Goal: Task Accomplishment & Management: Manage account settings

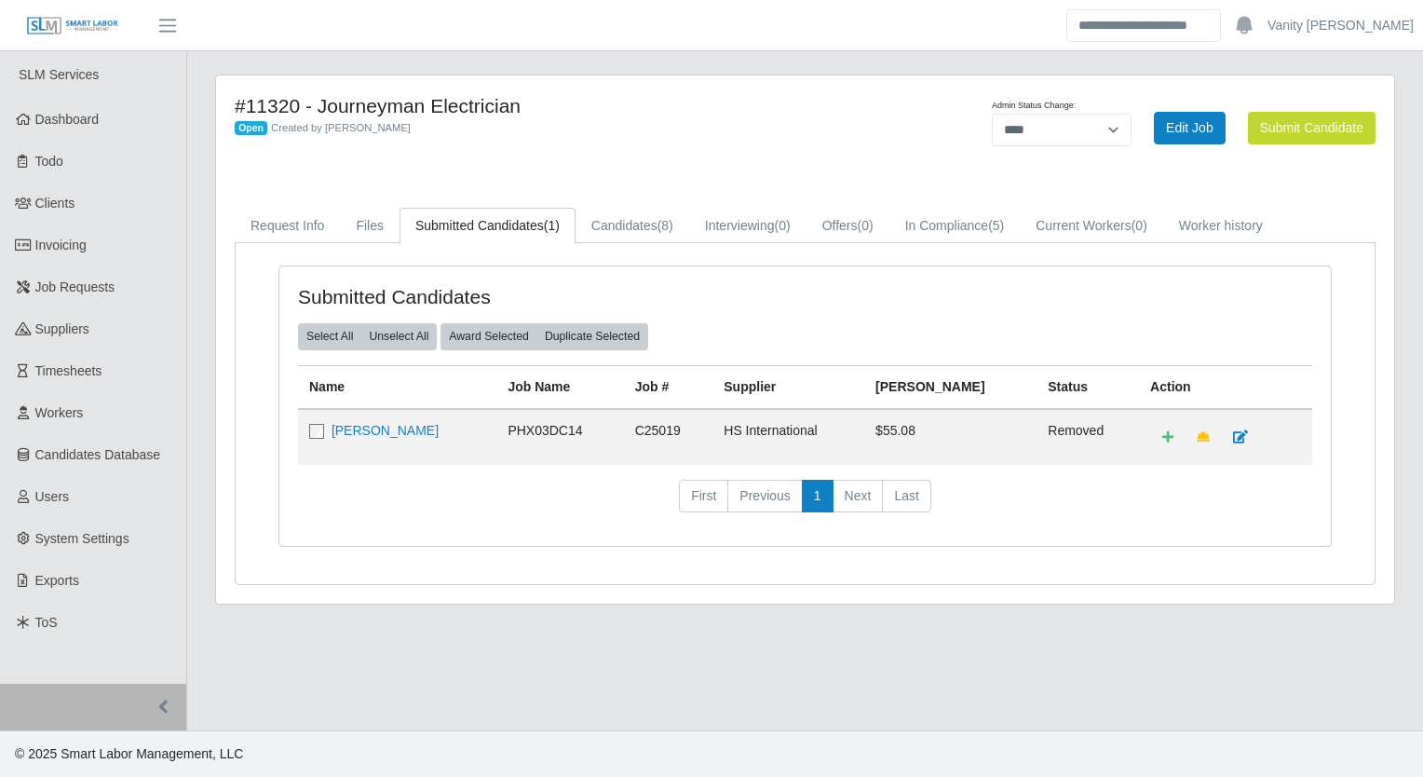
select select "****"
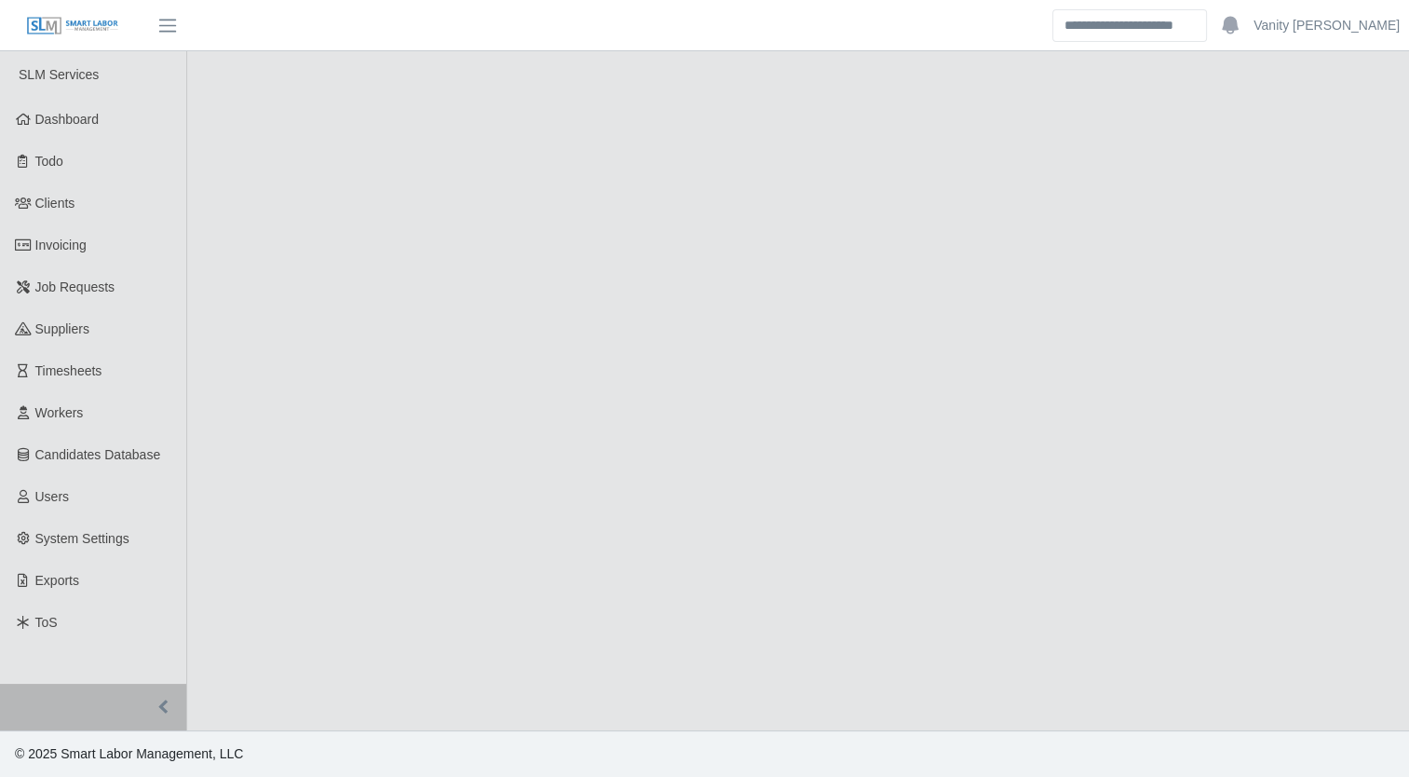
select select "****"
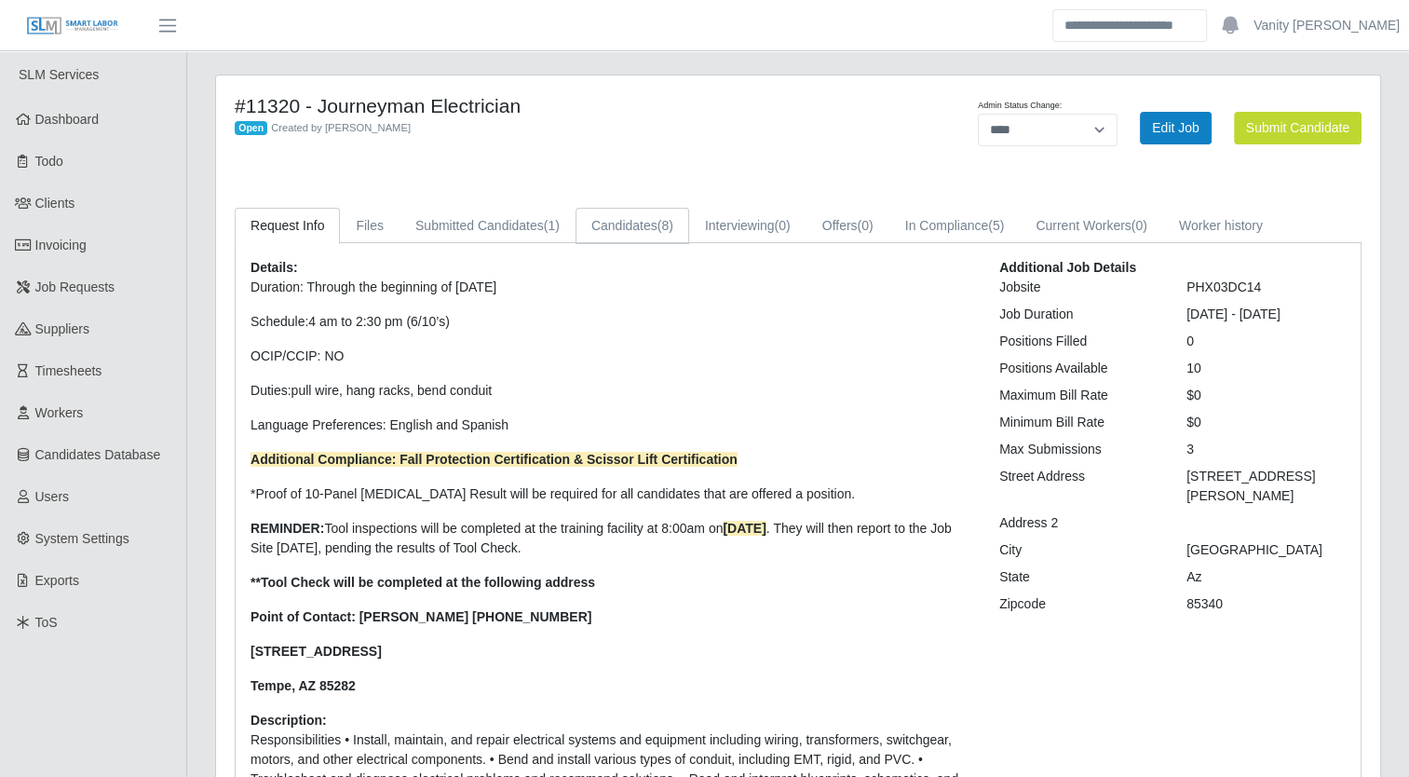
click at [651, 226] on link "Candidates (8)" at bounding box center [633, 226] width 114 height 36
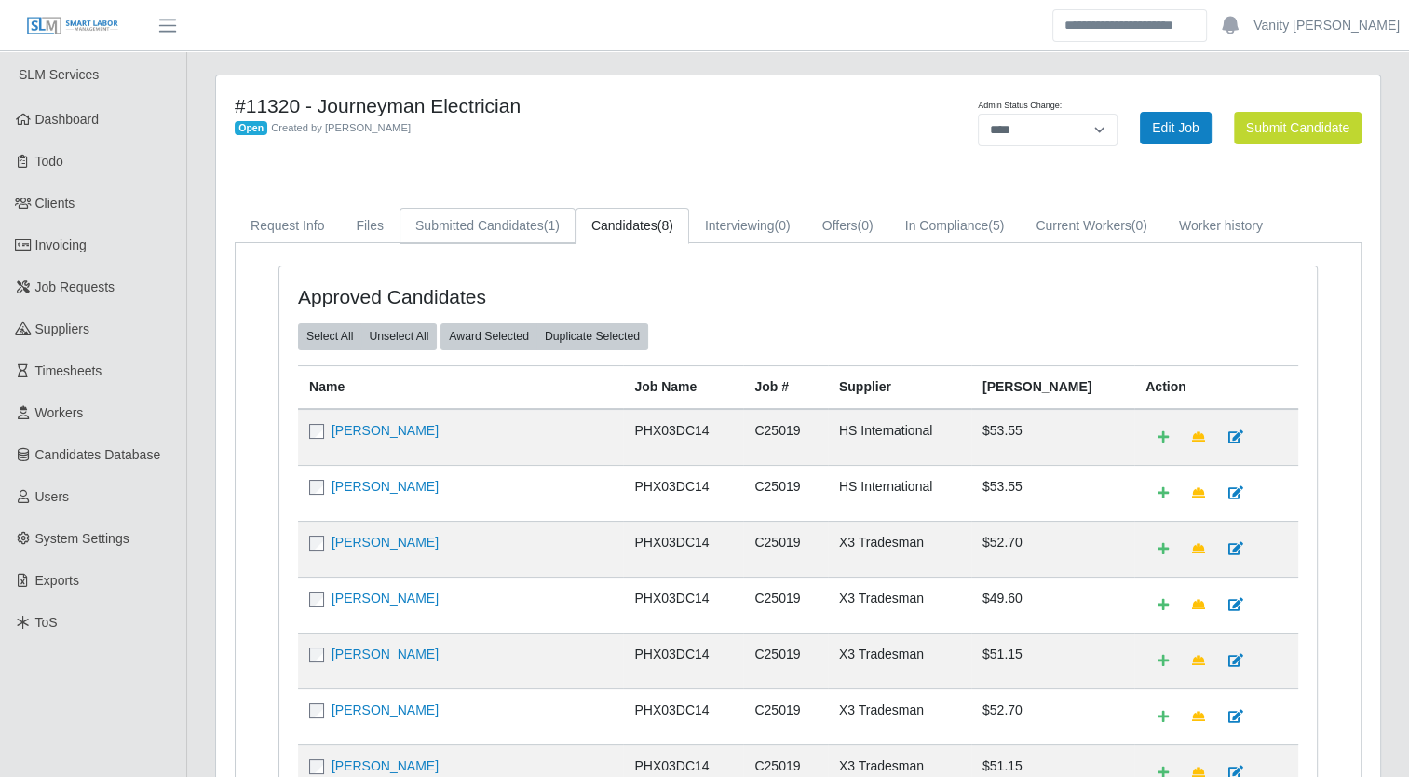
click at [476, 218] on link "Submitted Candidates (1)" at bounding box center [488, 226] width 176 height 36
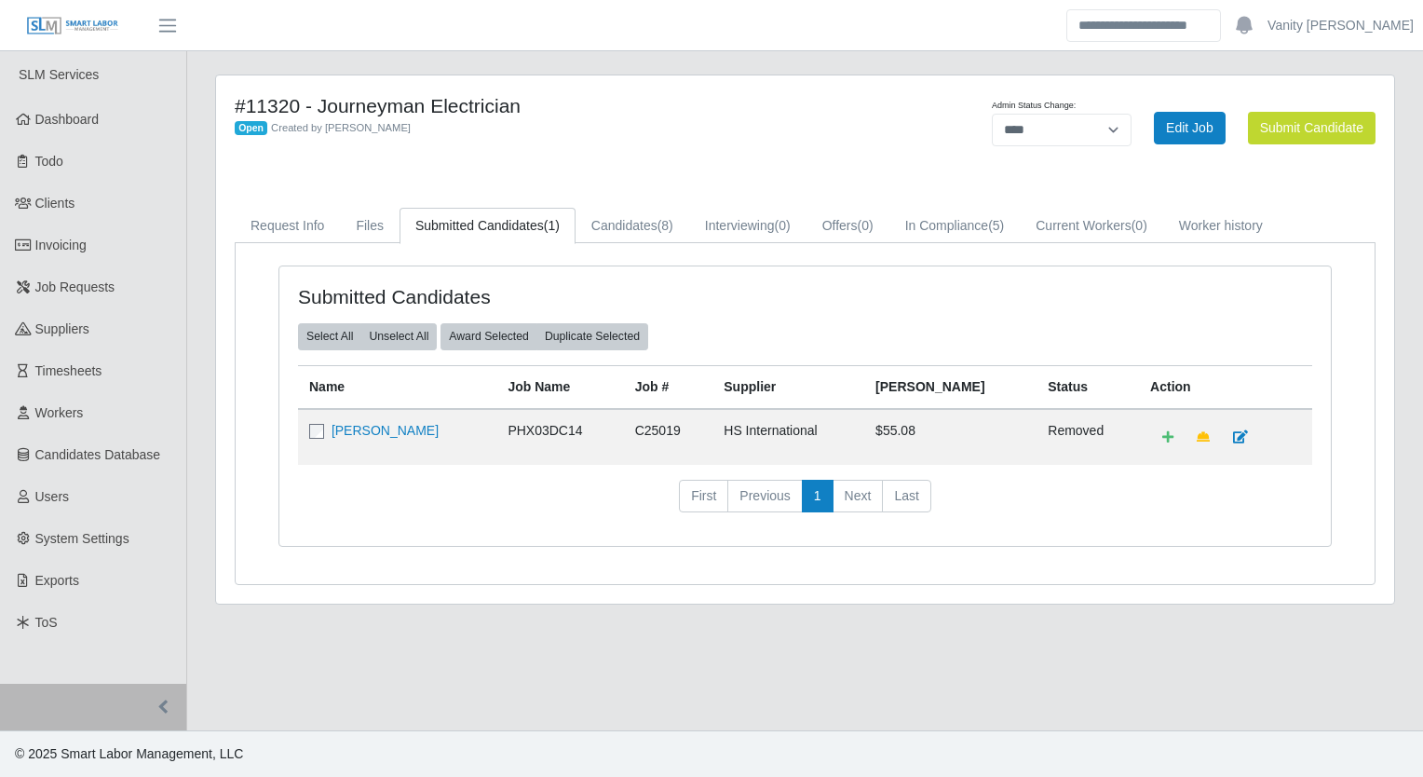
click at [713, 140] on div "#11320 - Journeyman Electrician Open Created by Jerrin Jaramillo" at bounding box center [562, 127] width 682 height 67
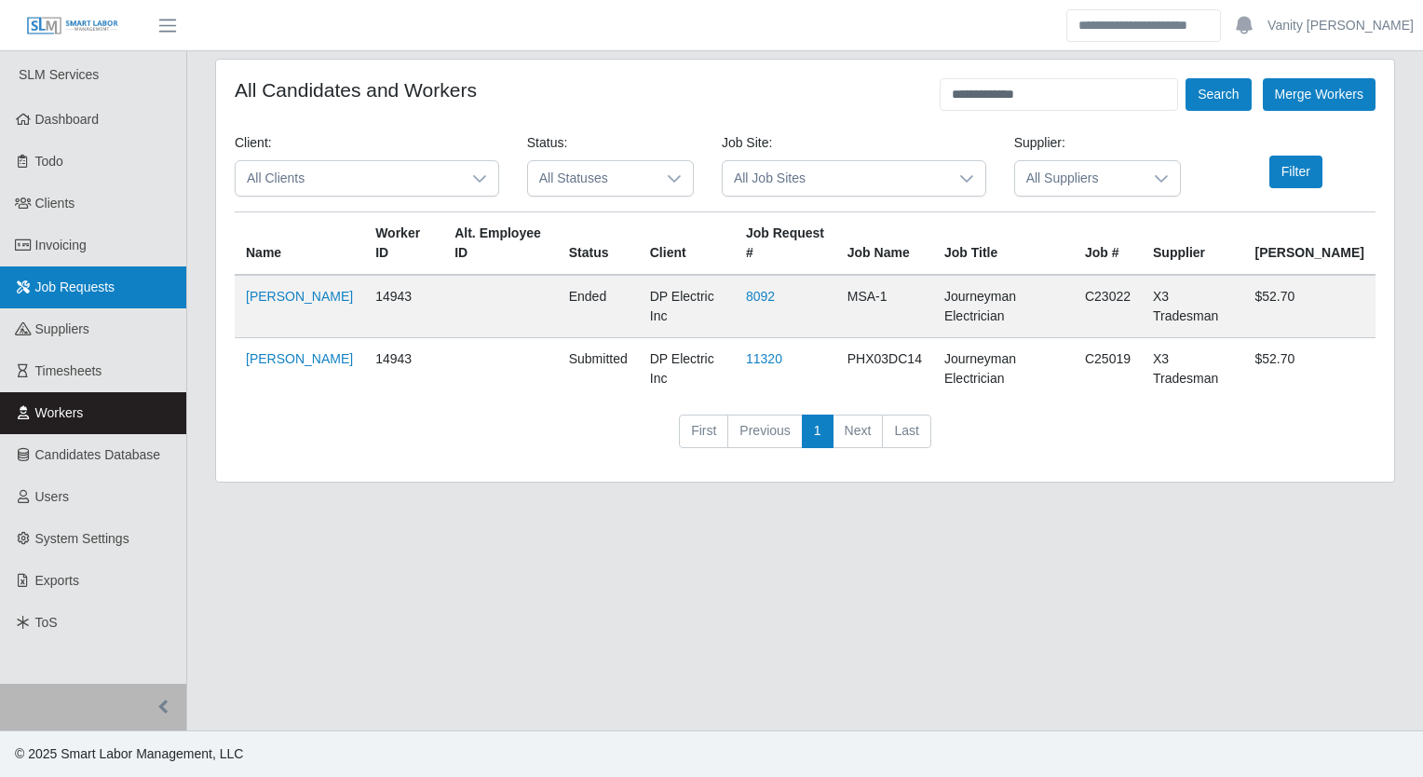
click at [84, 284] on span "Job Requests" at bounding box center [75, 286] width 80 height 15
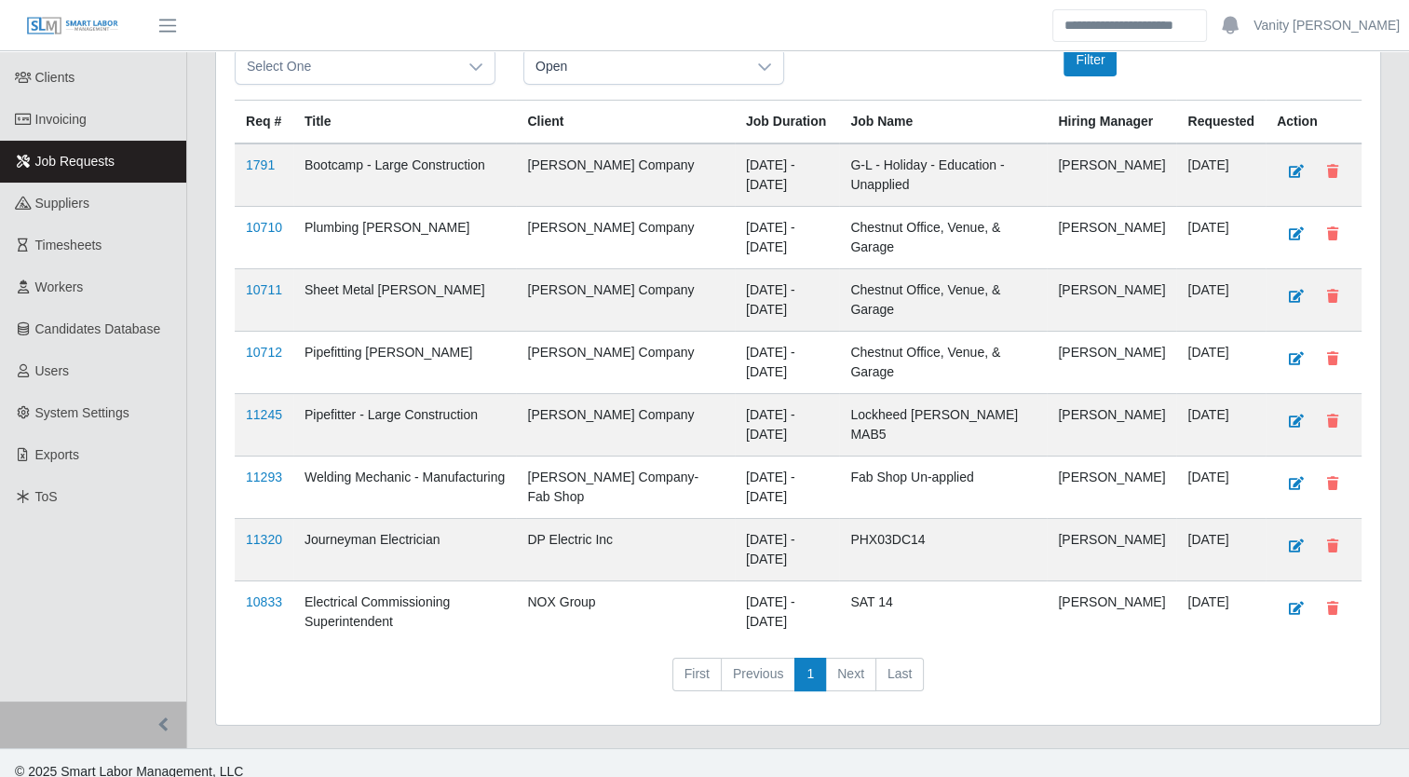
scroll to position [158, 0]
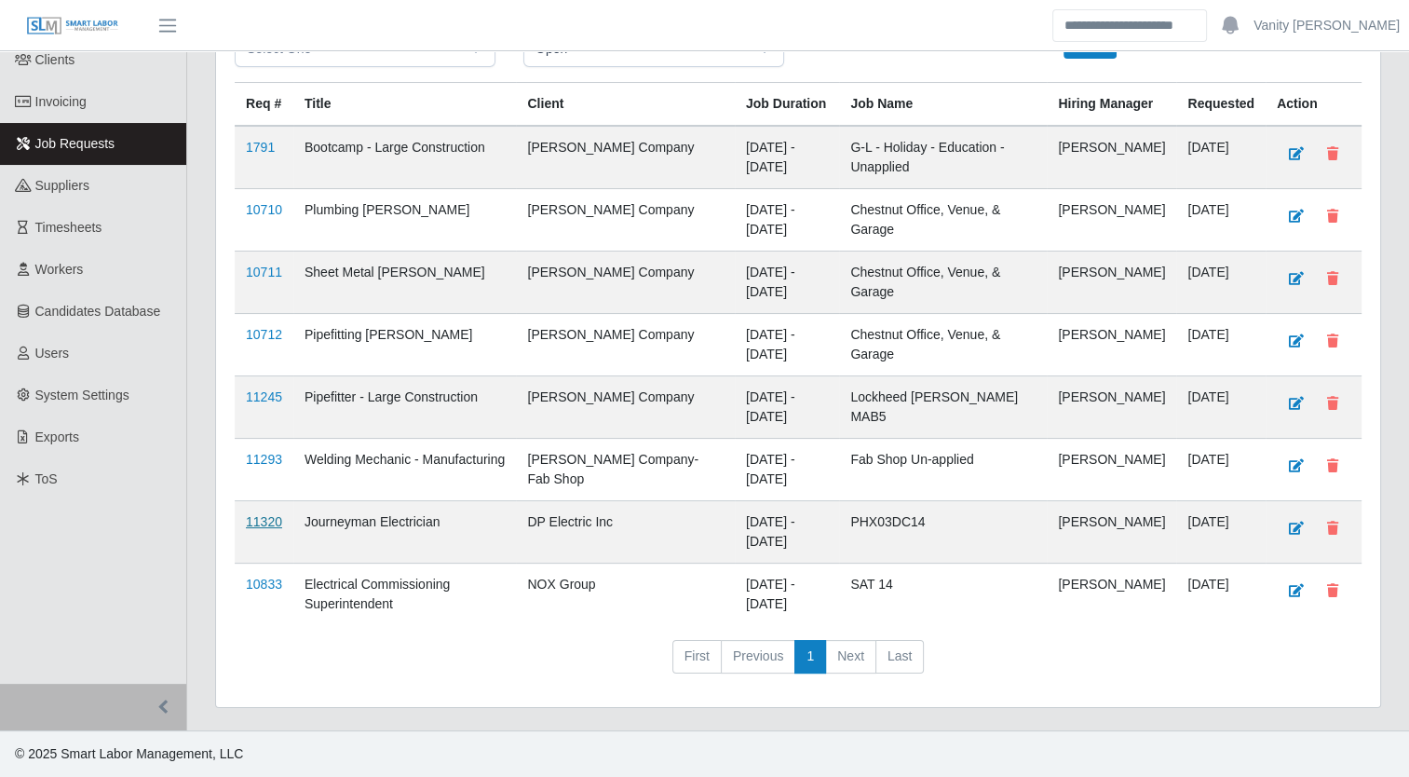
click at [263, 520] on link "11320" at bounding box center [264, 521] width 36 height 15
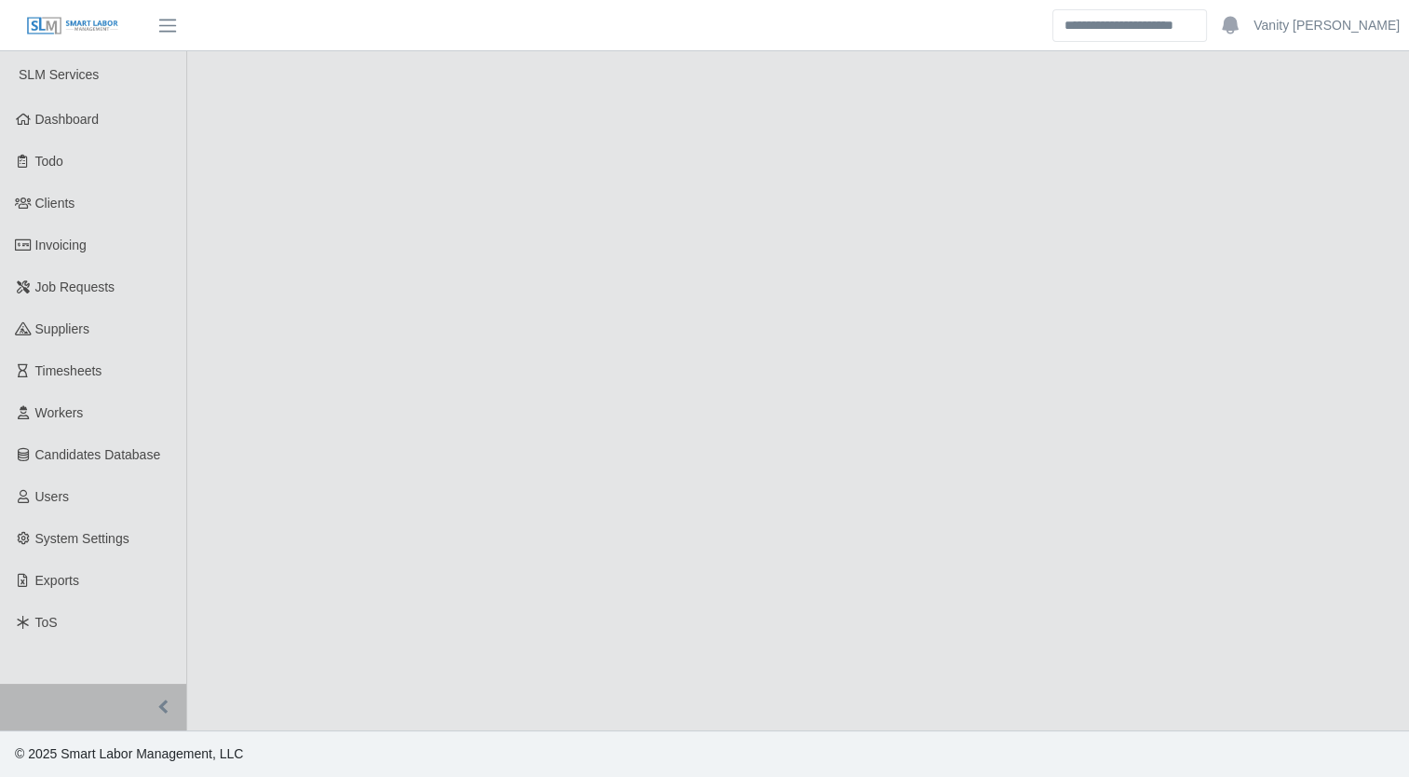
select select "****"
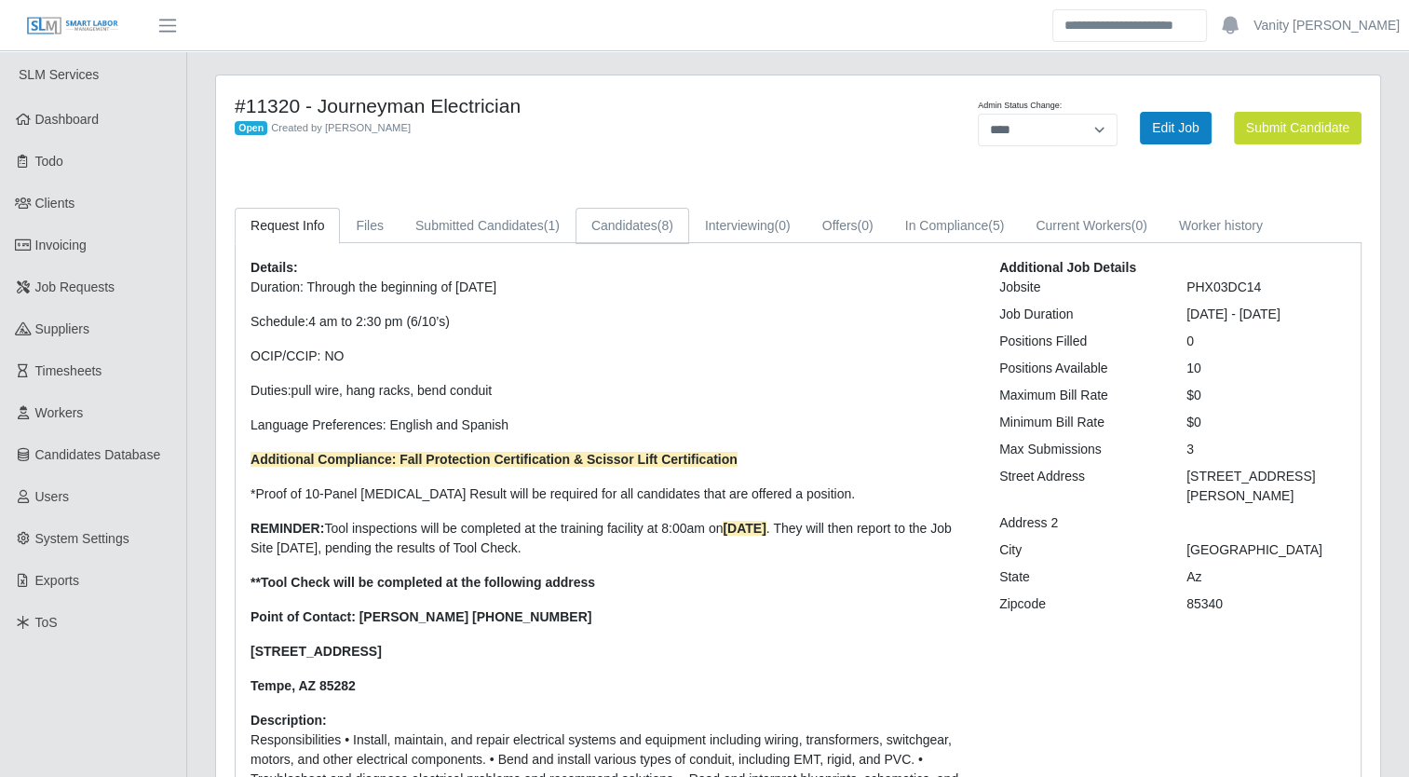
click at [641, 217] on link "Candidates (8)" at bounding box center [633, 226] width 114 height 36
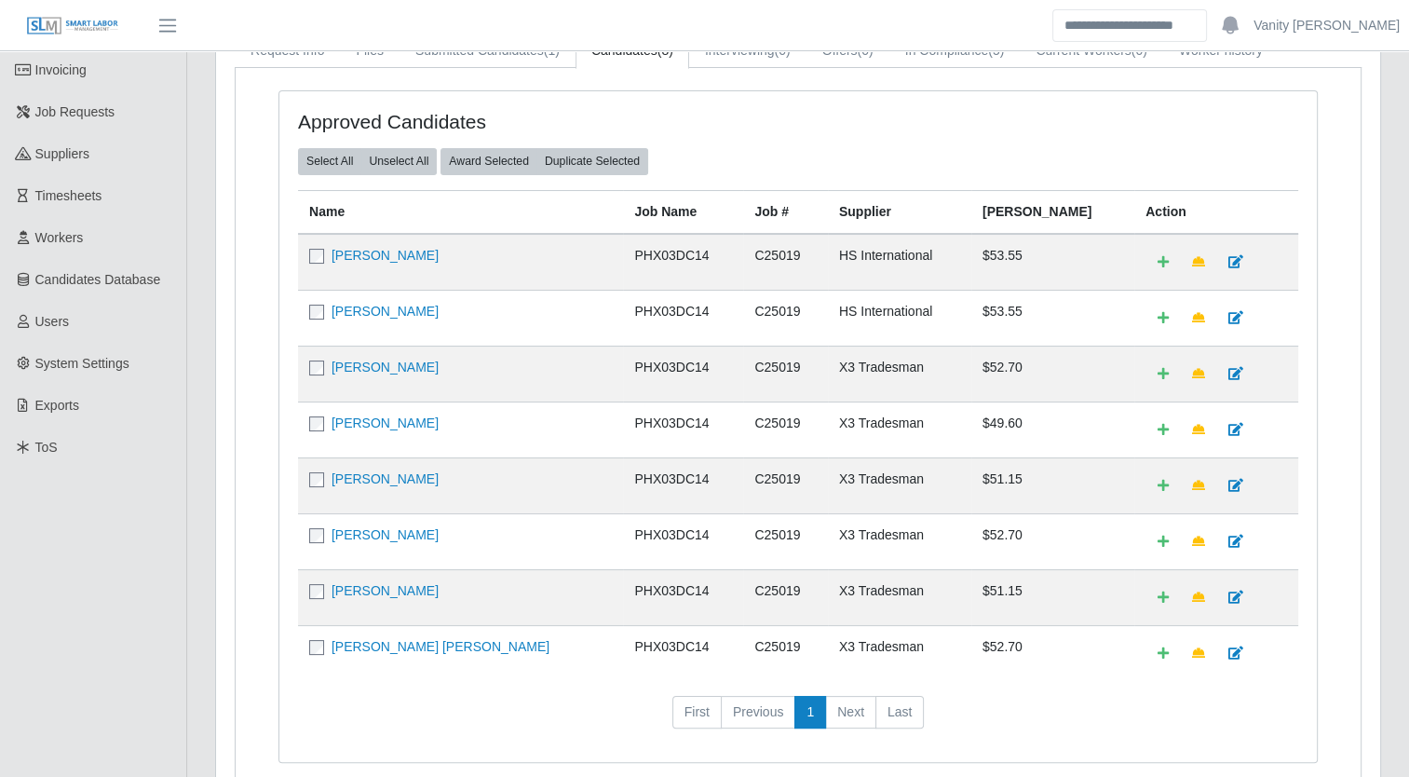
scroll to position [186, 0]
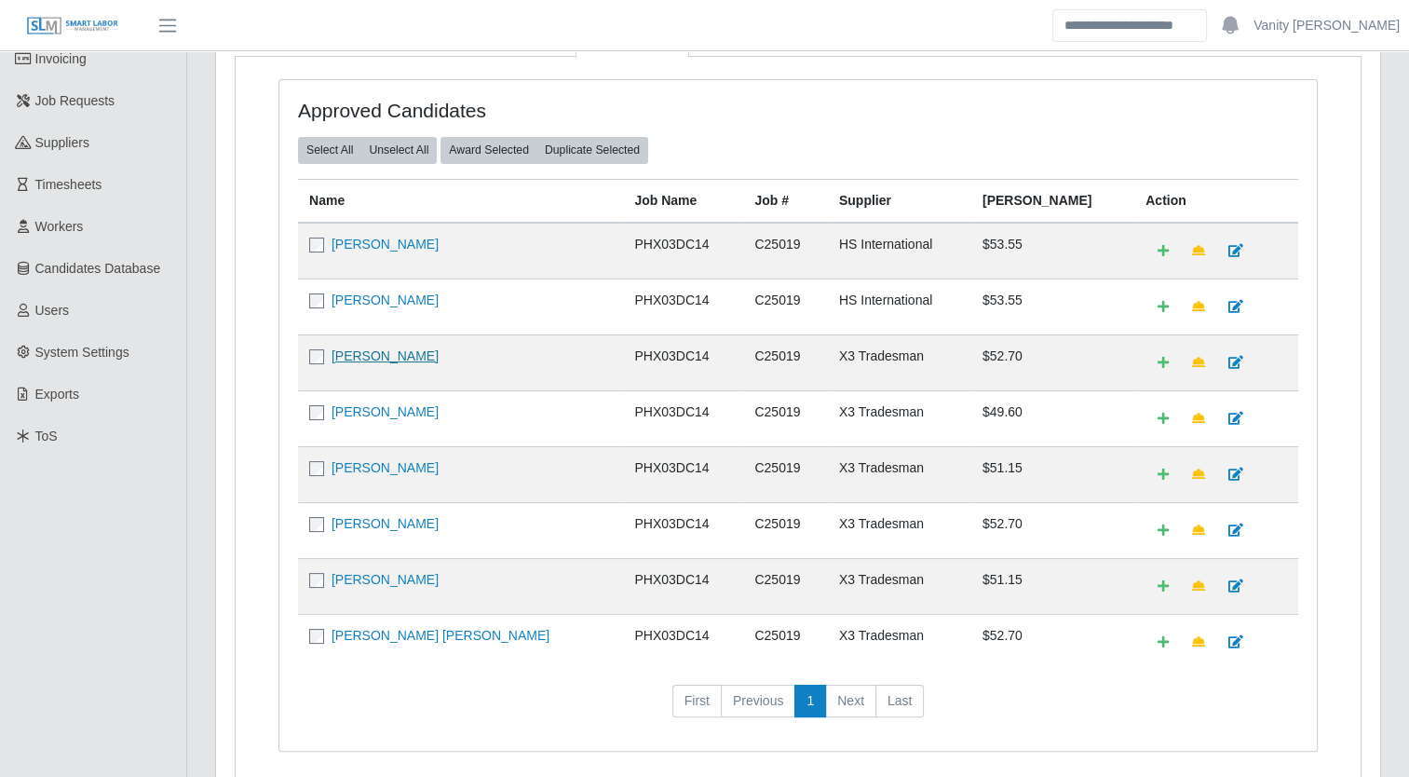
click at [382, 348] on link "Jesus Romero" at bounding box center [385, 355] width 107 height 15
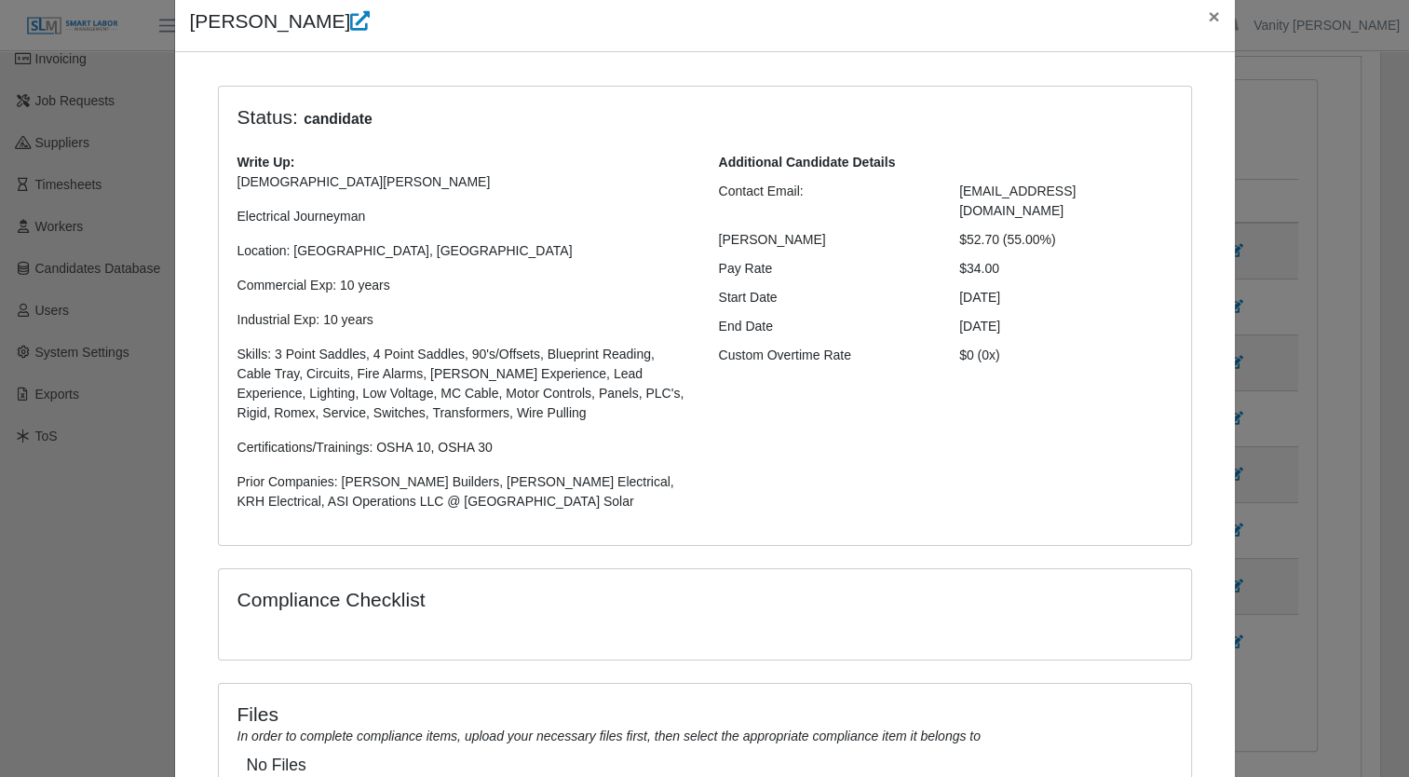
scroll to position [0, 0]
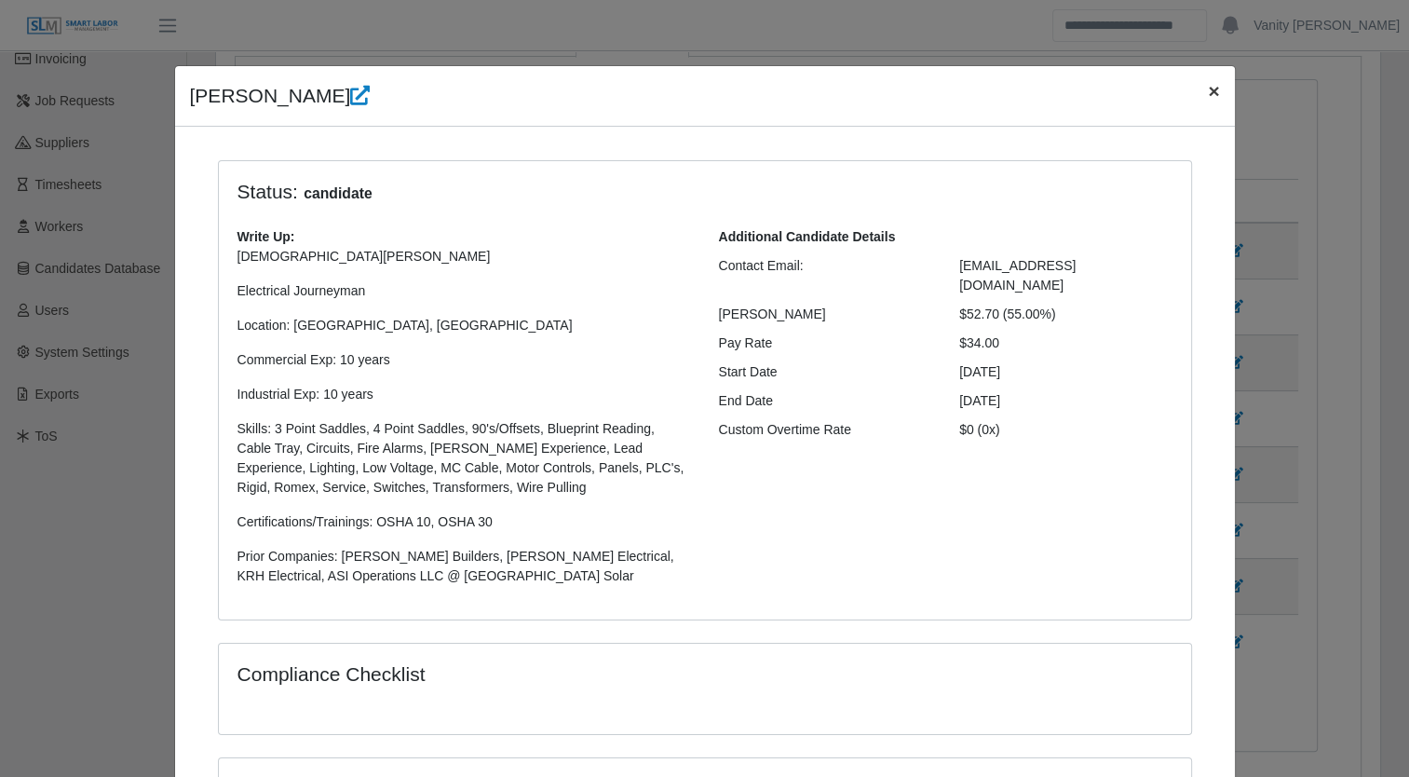
click at [1208, 93] on span "×" at bounding box center [1213, 90] width 11 height 21
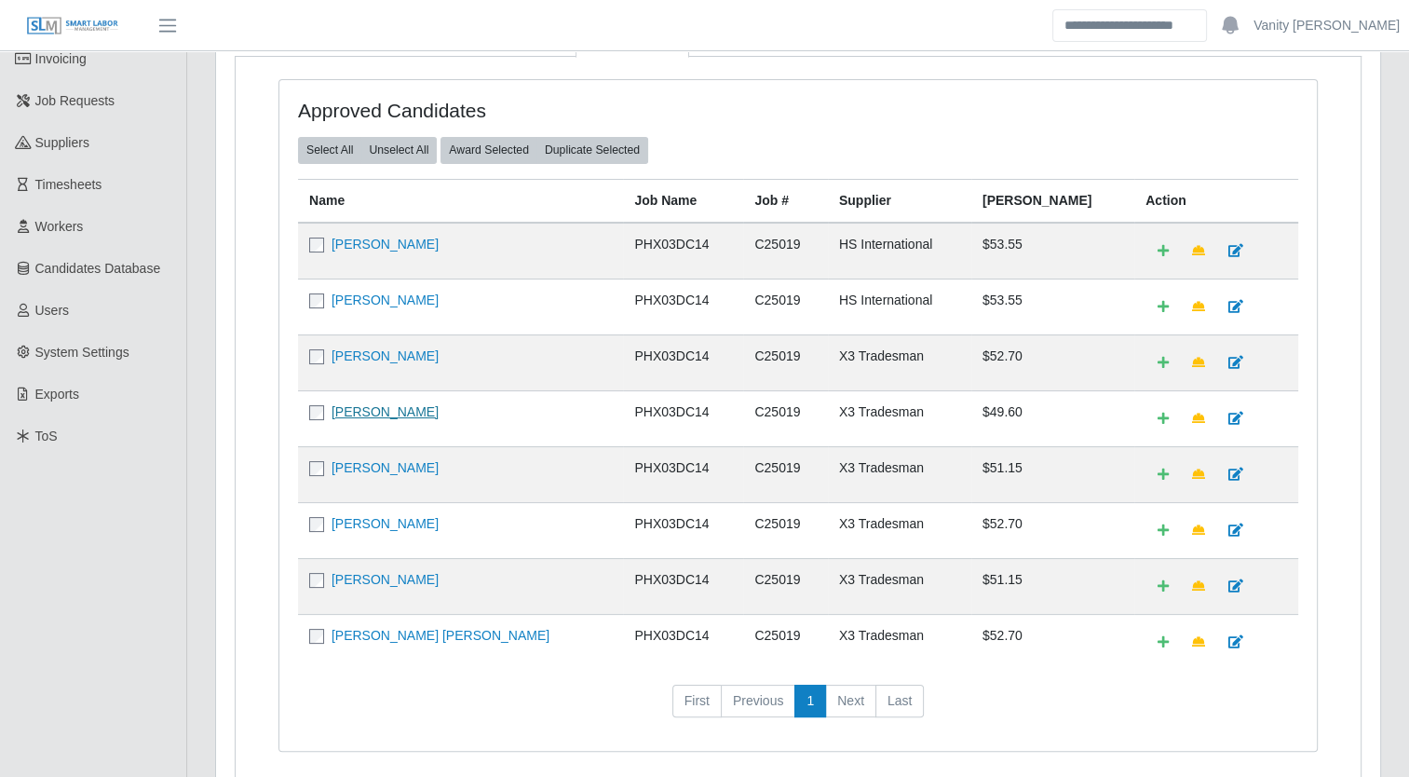
click at [418, 414] on link "Fabian Gaxiola Valdez" at bounding box center [385, 411] width 107 height 15
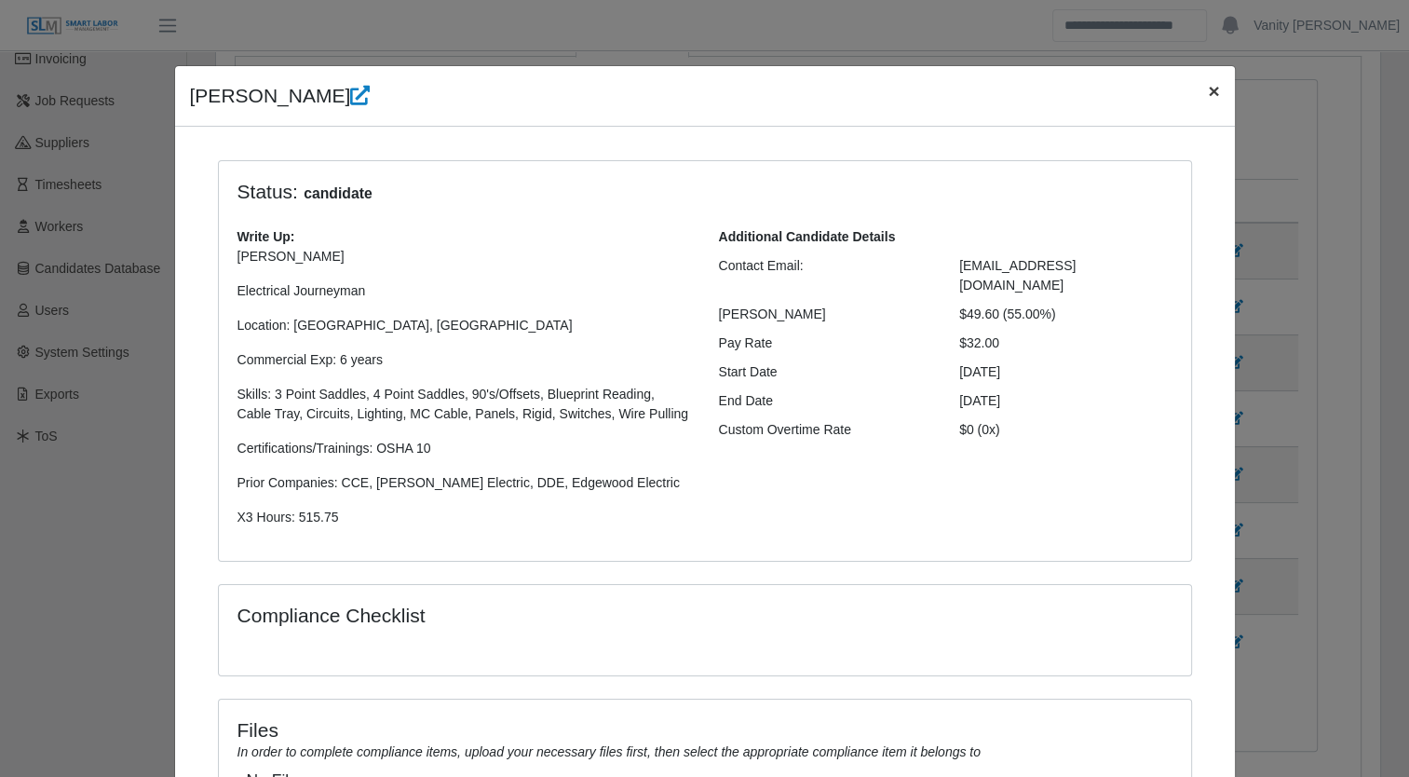
click at [1208, 88] on span "×" at bounding box center [1213, 90] width 11 height 21
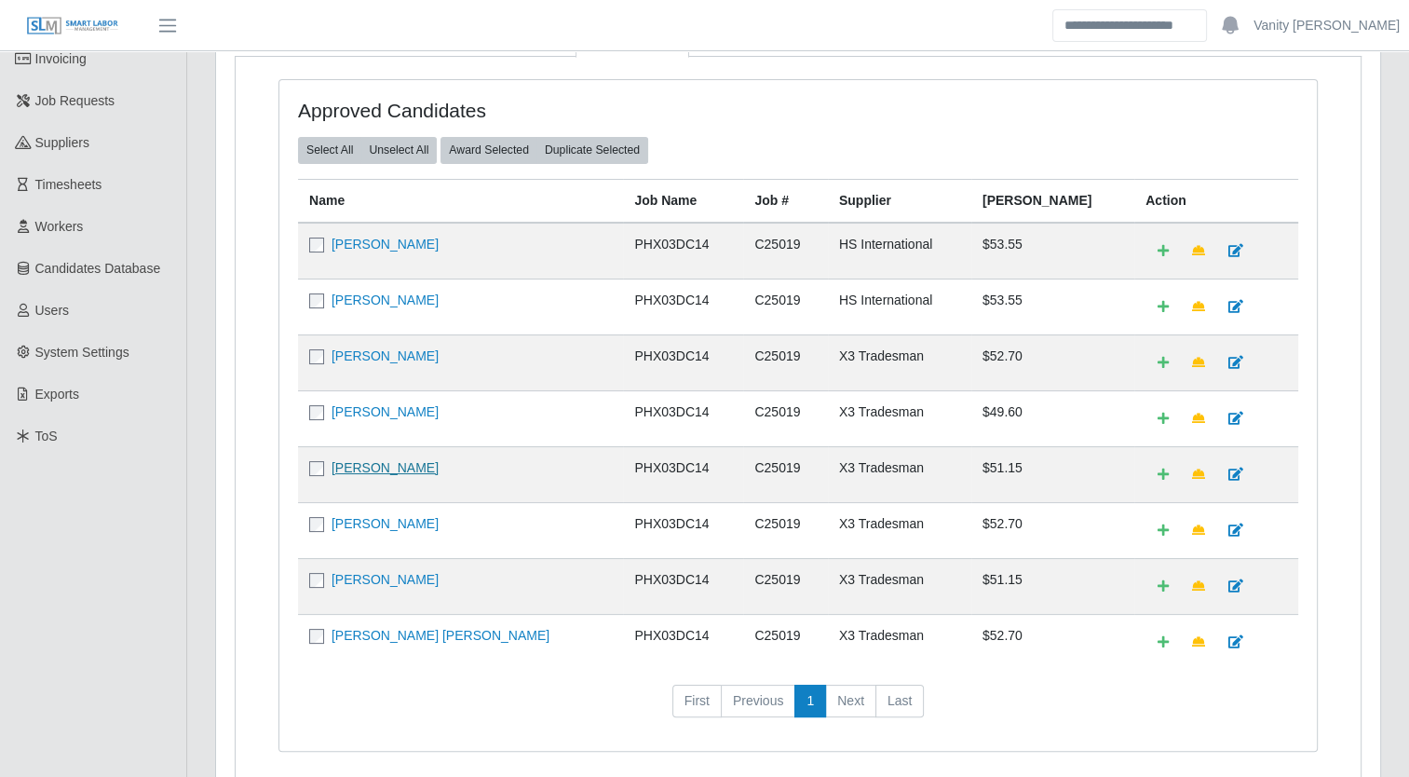
click at [369, 460] on link "Martin Diaz" at bounding box center [385, 467] width 107 height 15
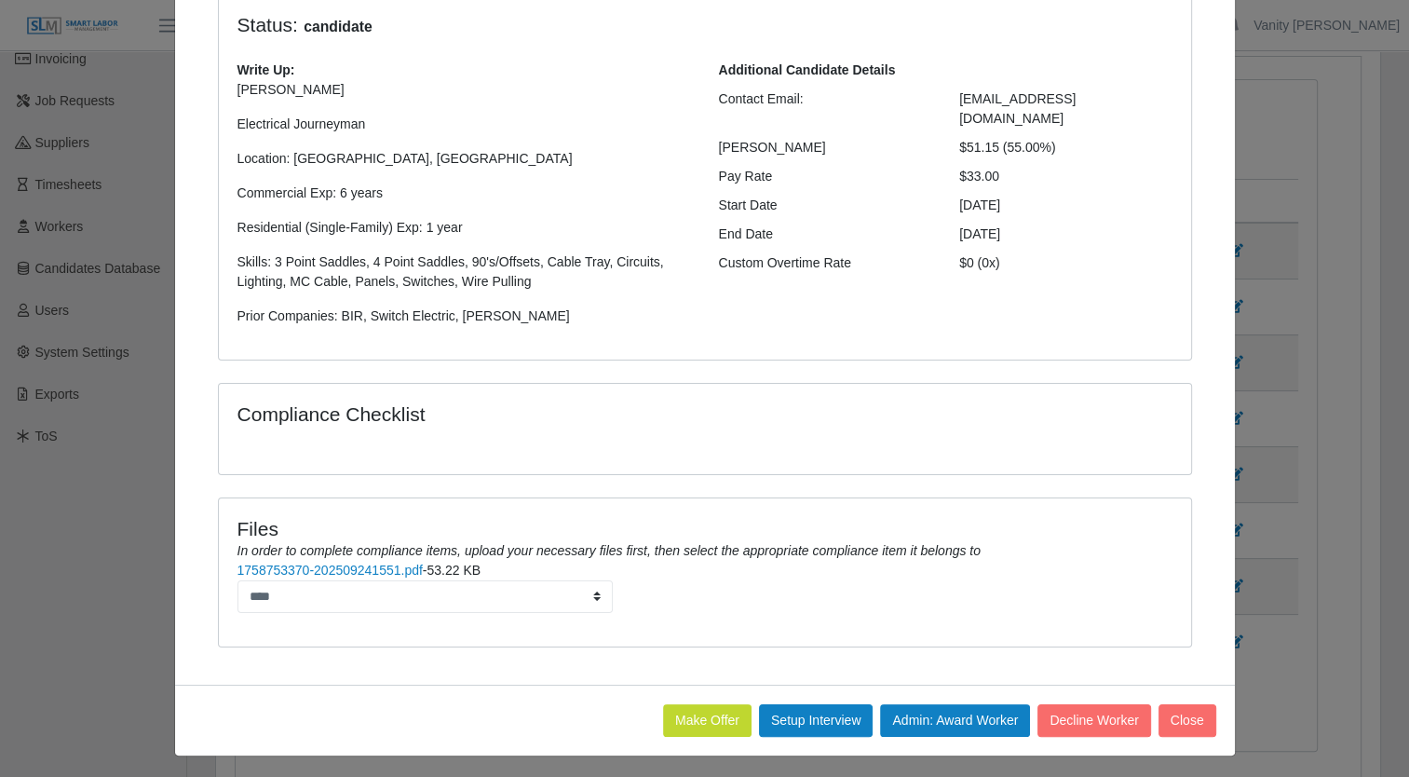
scroll to position [169, 0]
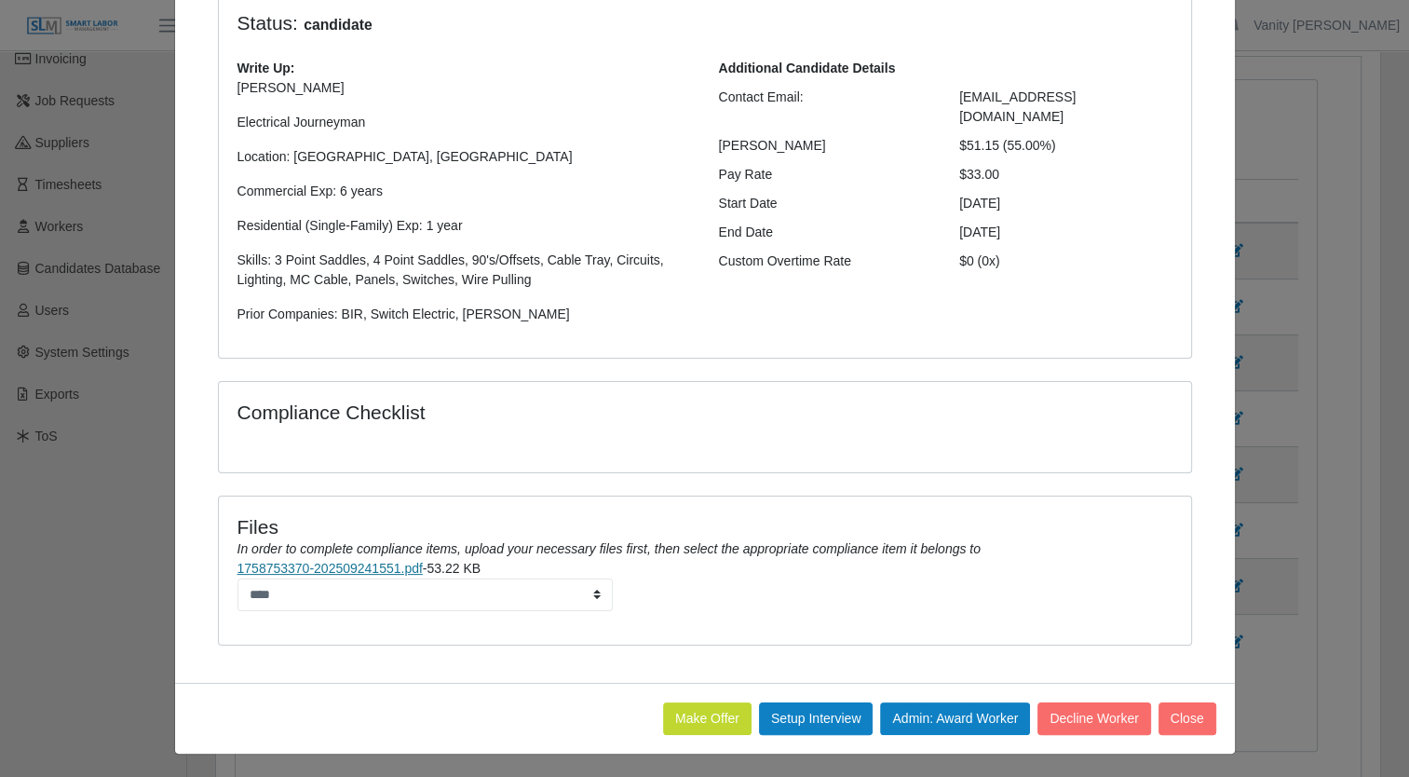
click at [355, 566] on link "1758753370-202509241551.pdf" at bounding box center [330, 568] width 185 height 15
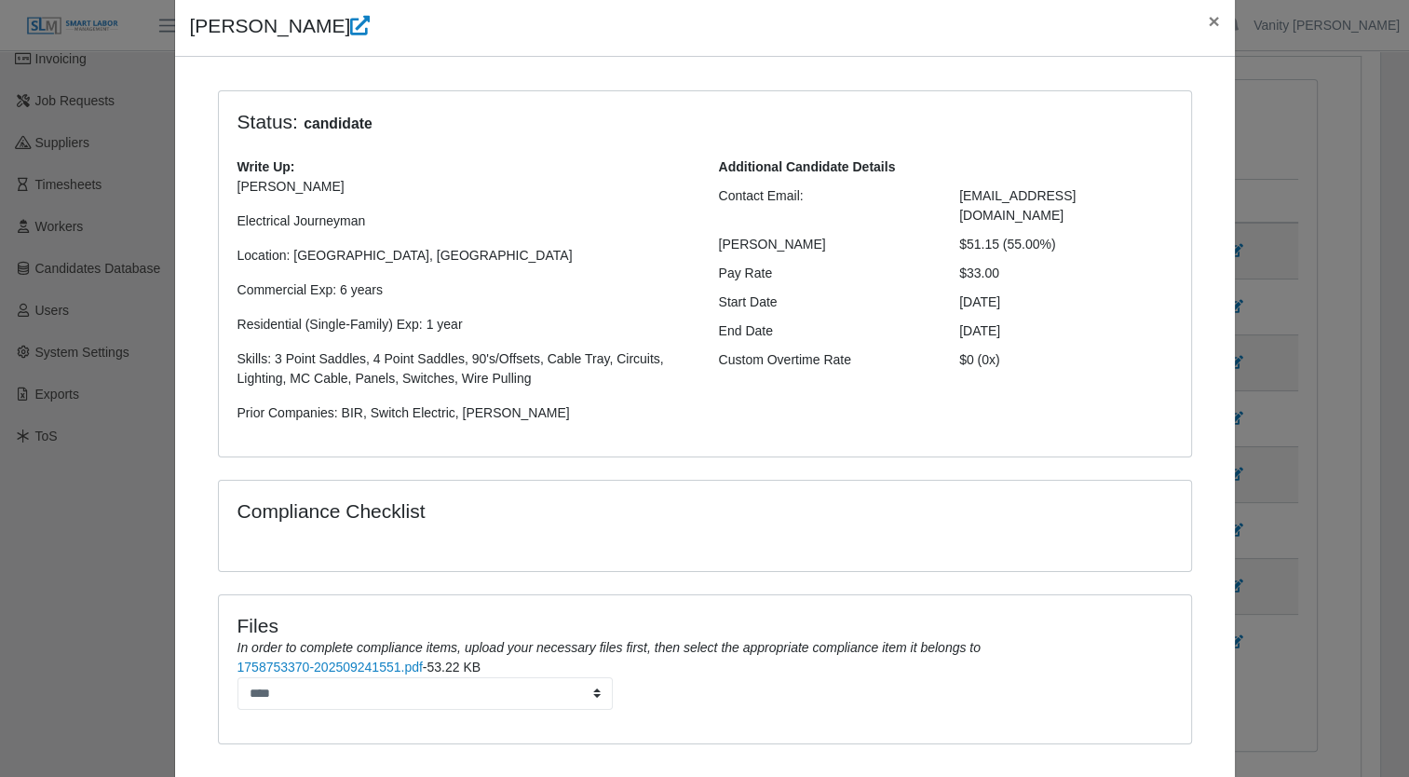
scroll to position [0, 0]
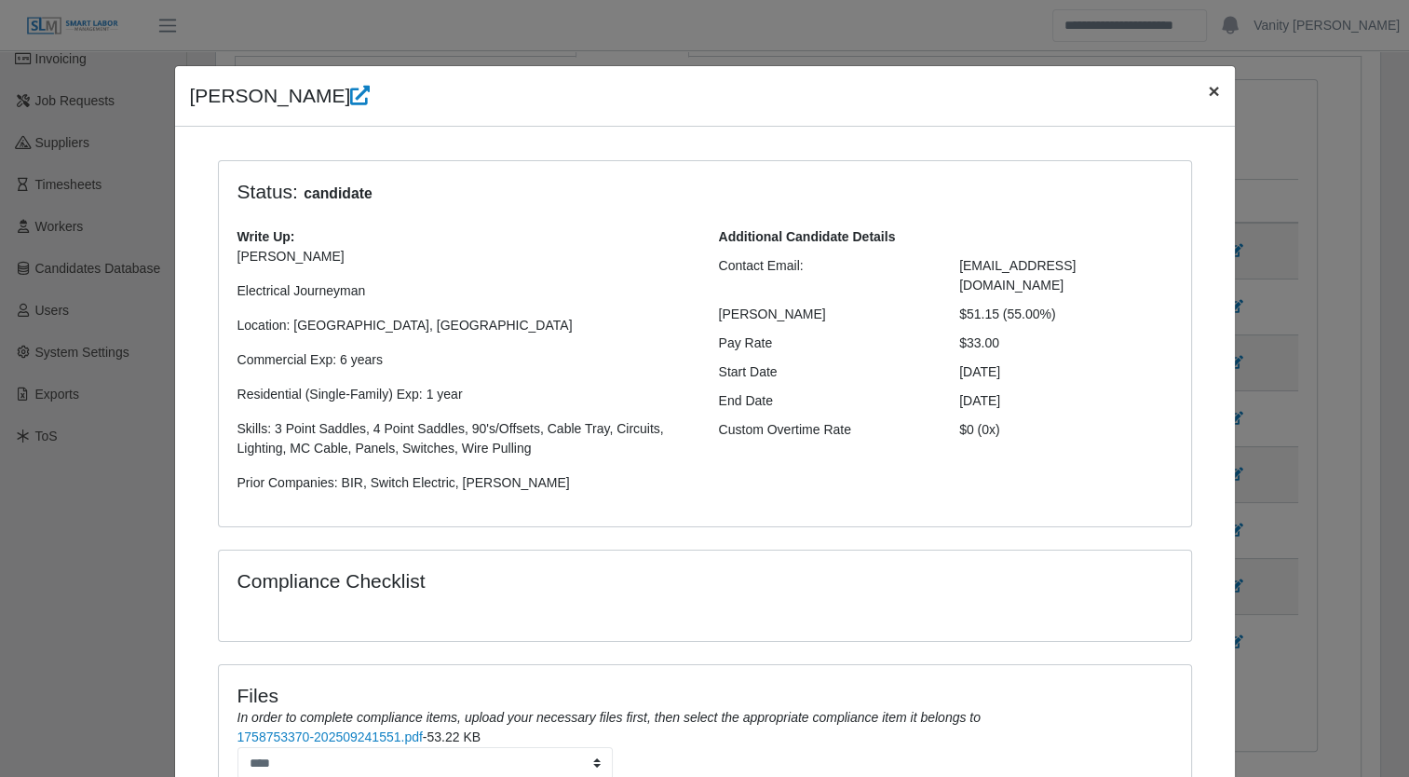
click at [1211, 91] on span "×" at bounding box center [1213, 90] width 11 height 21
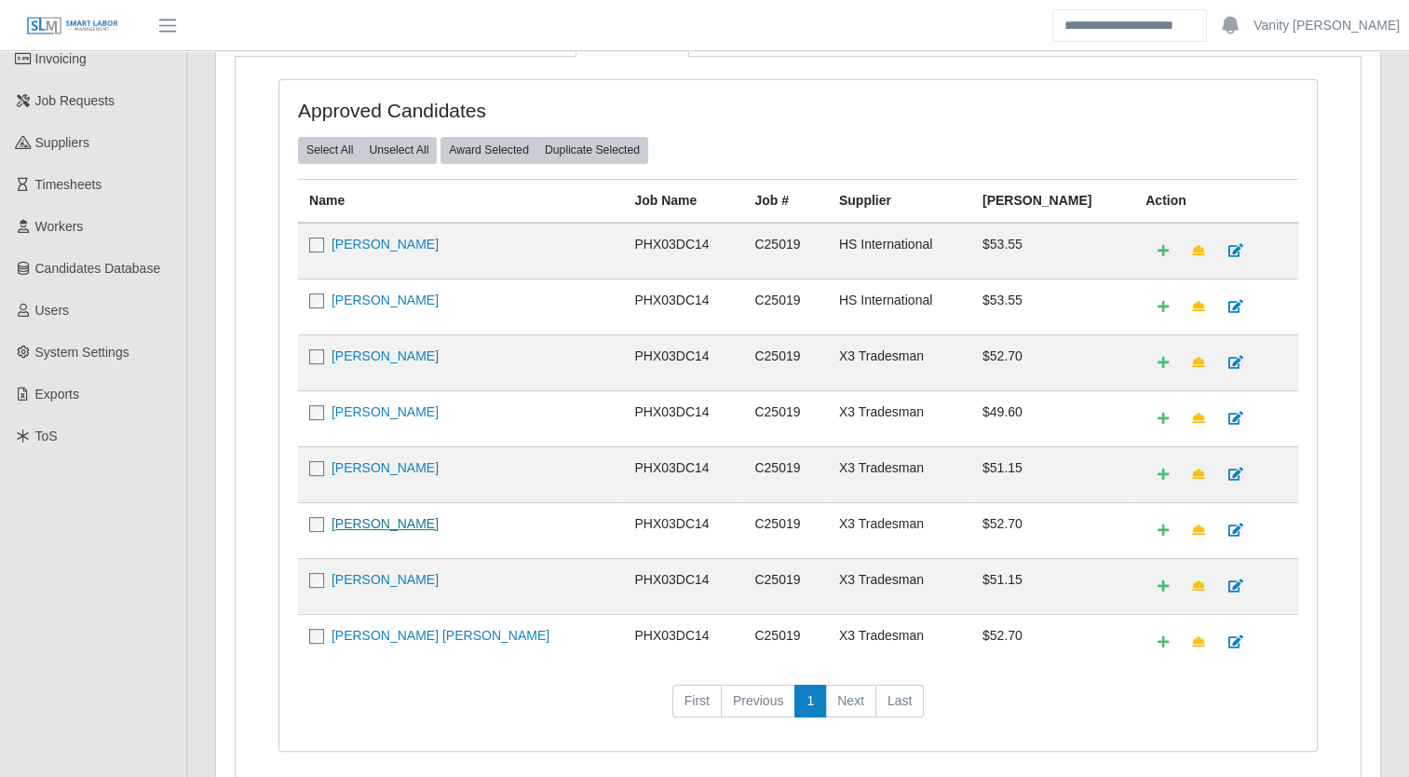
click at [380, 516] on link "Juan Salcido" at bounding box center [385, 523] width 107 height 15
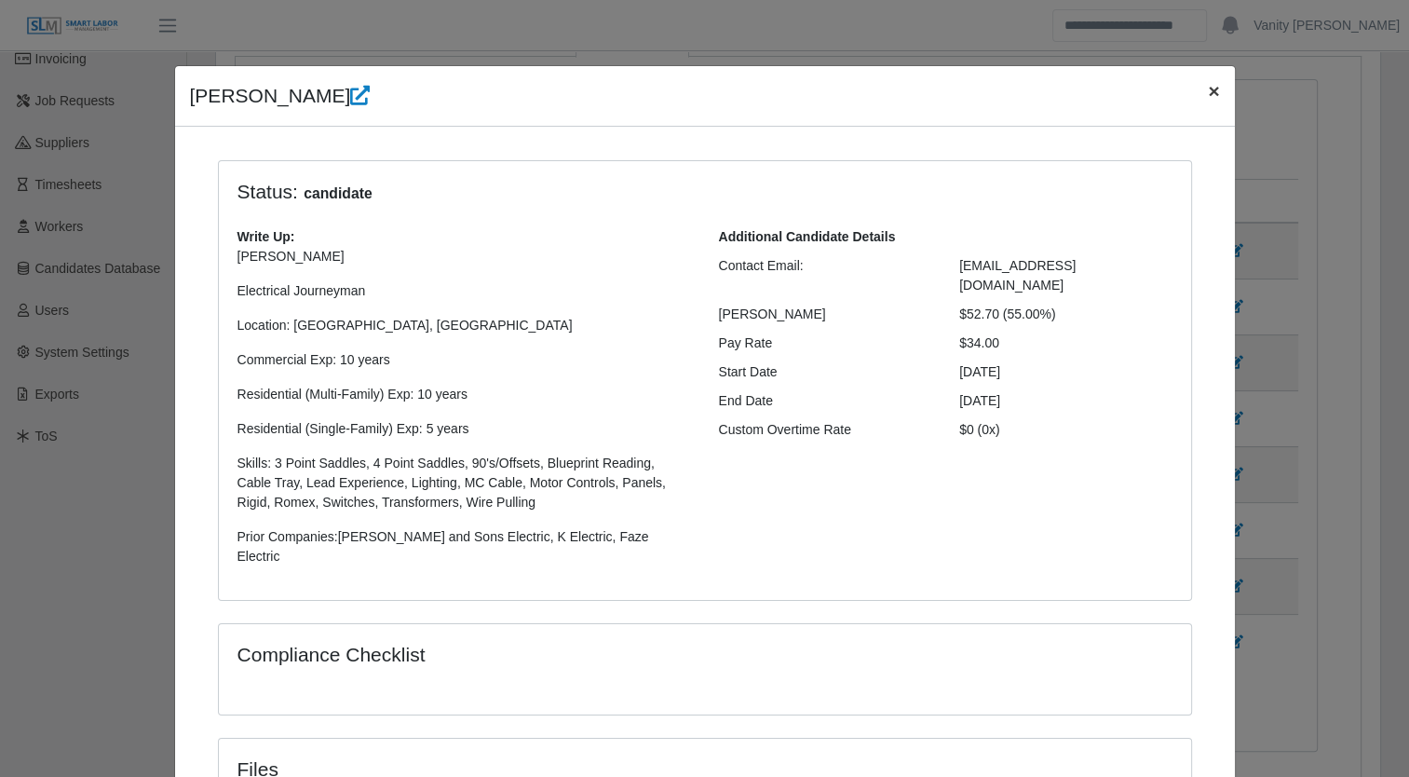
click at [1208, 91] on span "×" at bounding box center [1213, 90] width 11 height 21
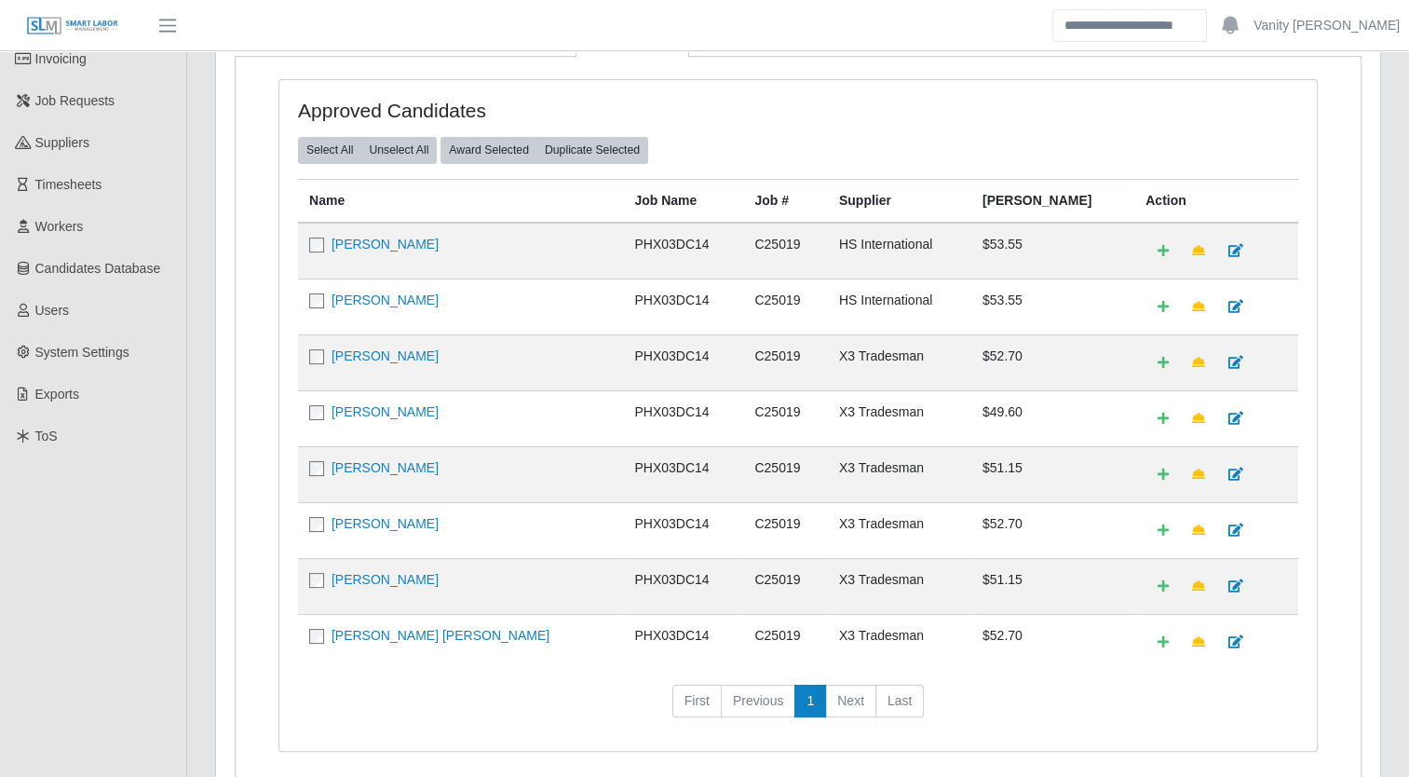
click at [338, 583] on td "Alejandro Sanchez" at bounding box center [460, 586] width 325 height 56
click at [351, 572] on link "Alejandro Sanchez" at bounding box center [385, 579] width 107 height 15
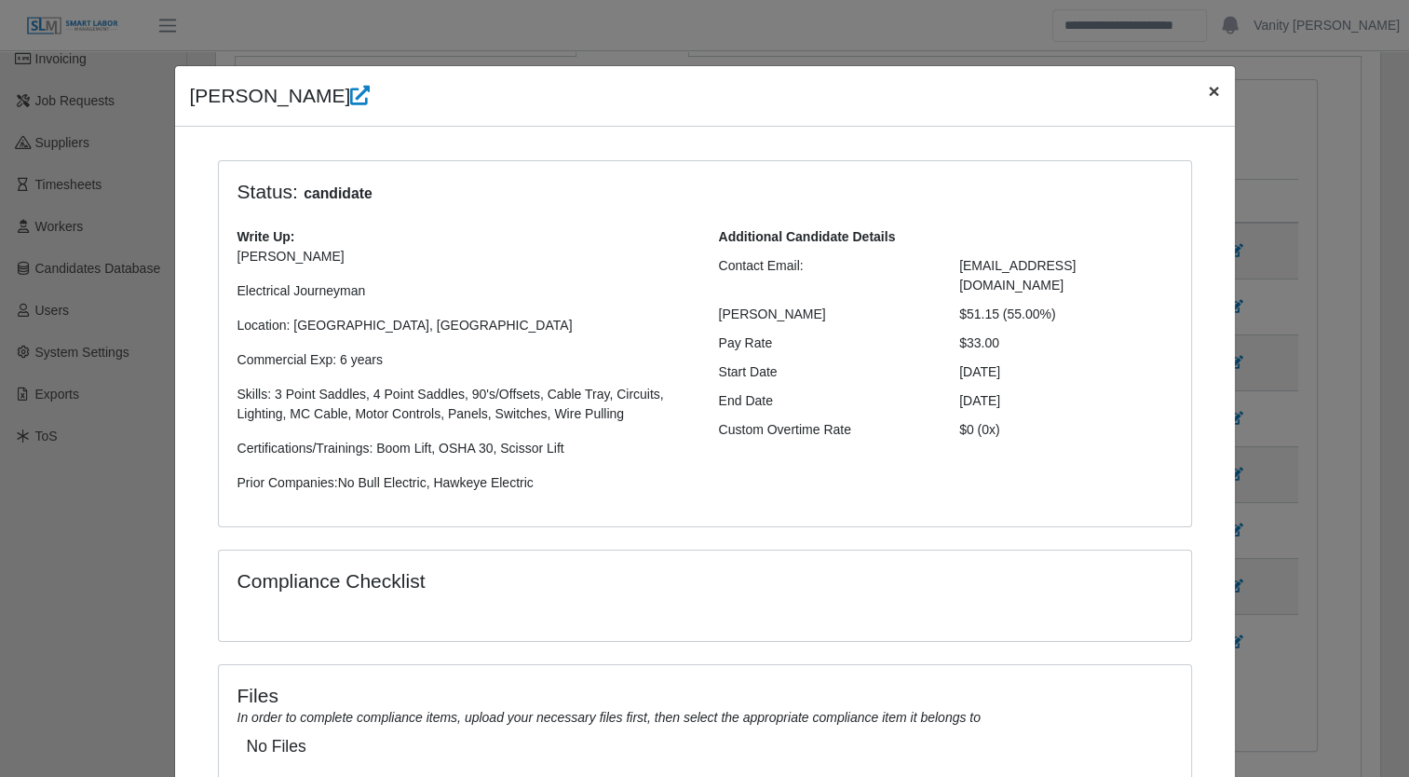
click at [1208, 90] on span "×" at bounding box center [1213, 90] width 11 height 21
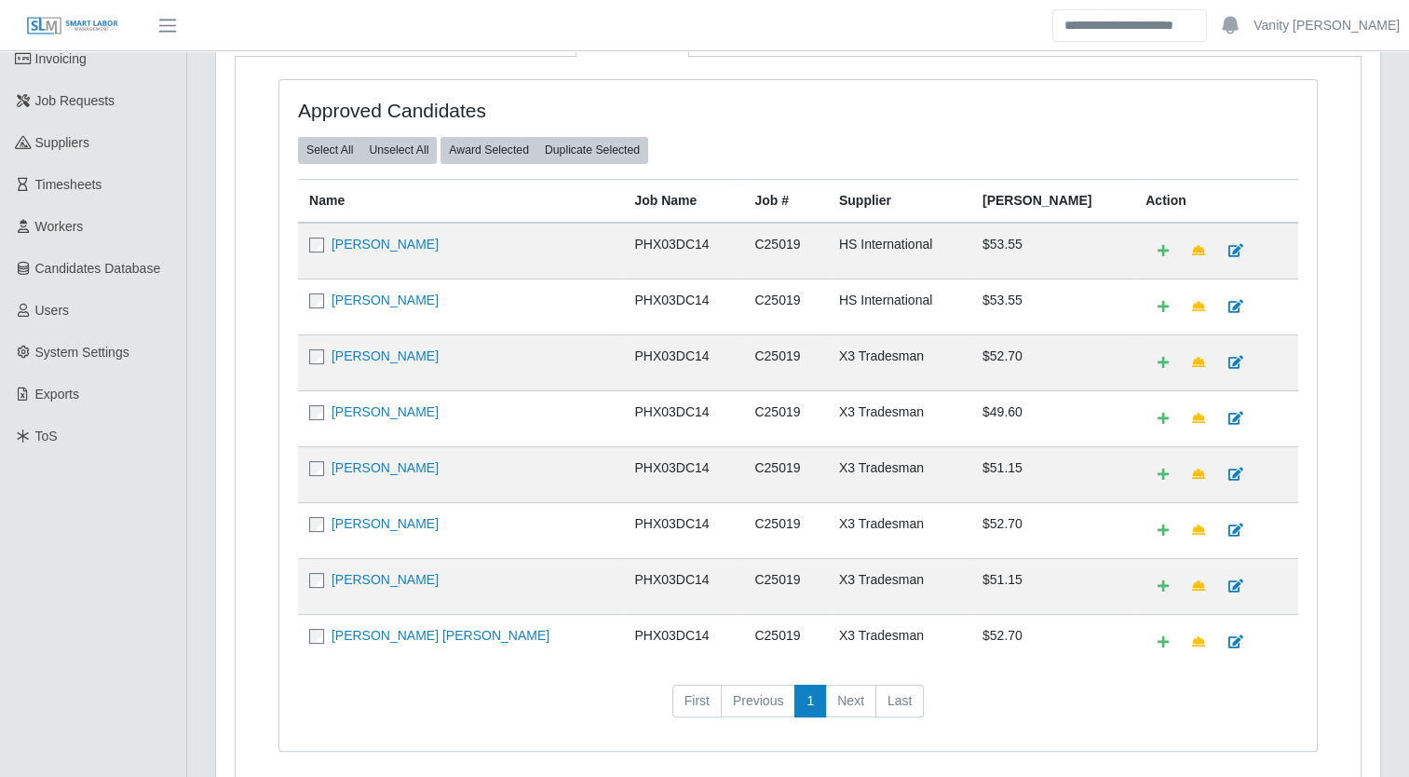
click at [403, 638] on td "Juan Carlos Espinoza" at bounding box center [460, 642] width 325 height 56
click at [405, 628] on link "Juan Carlos Espinoza" at bounding box center [441, 635] width 218 height 15
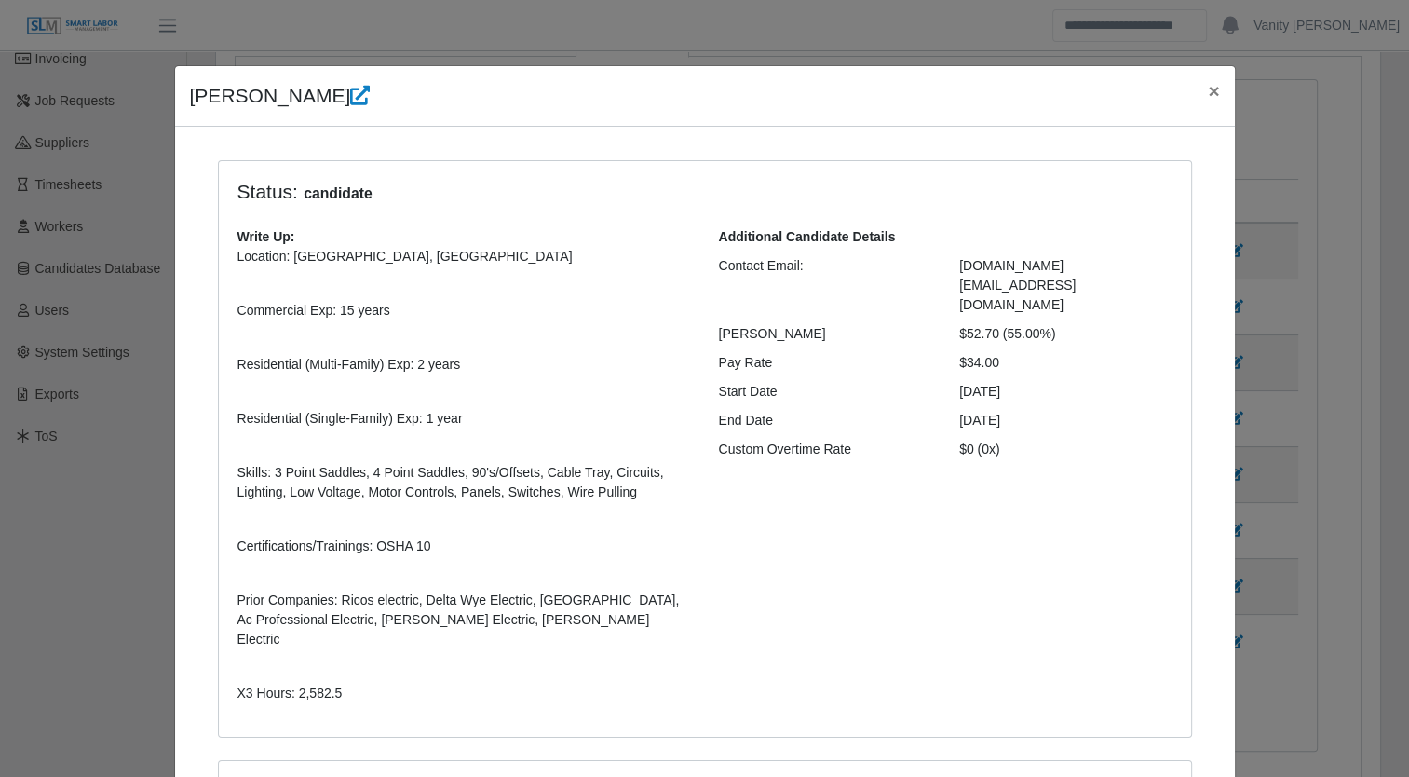
scroll to position [428, 0]
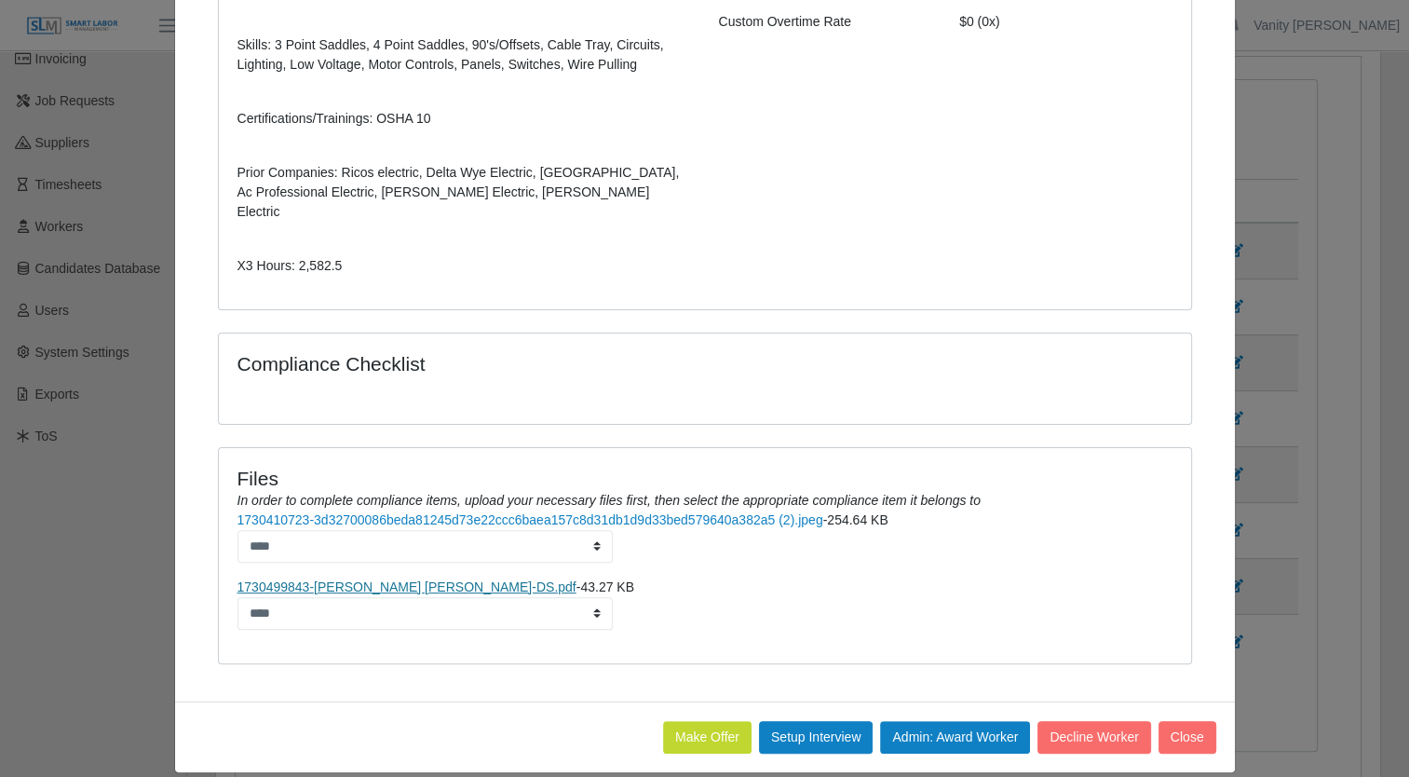
click at [414, 579] on link "1730499843-Juan Carlos Espinoza-DS.pdf" at bounding box center [407, 586] width 339 height 15
click at [351, 512] on link "1730410723-3d32700086beda81245d73e22ccc6baea157c8d31db1d9d33bed579640a382a5 (2)…" at bounding box center [531, 519] width 586 height 15
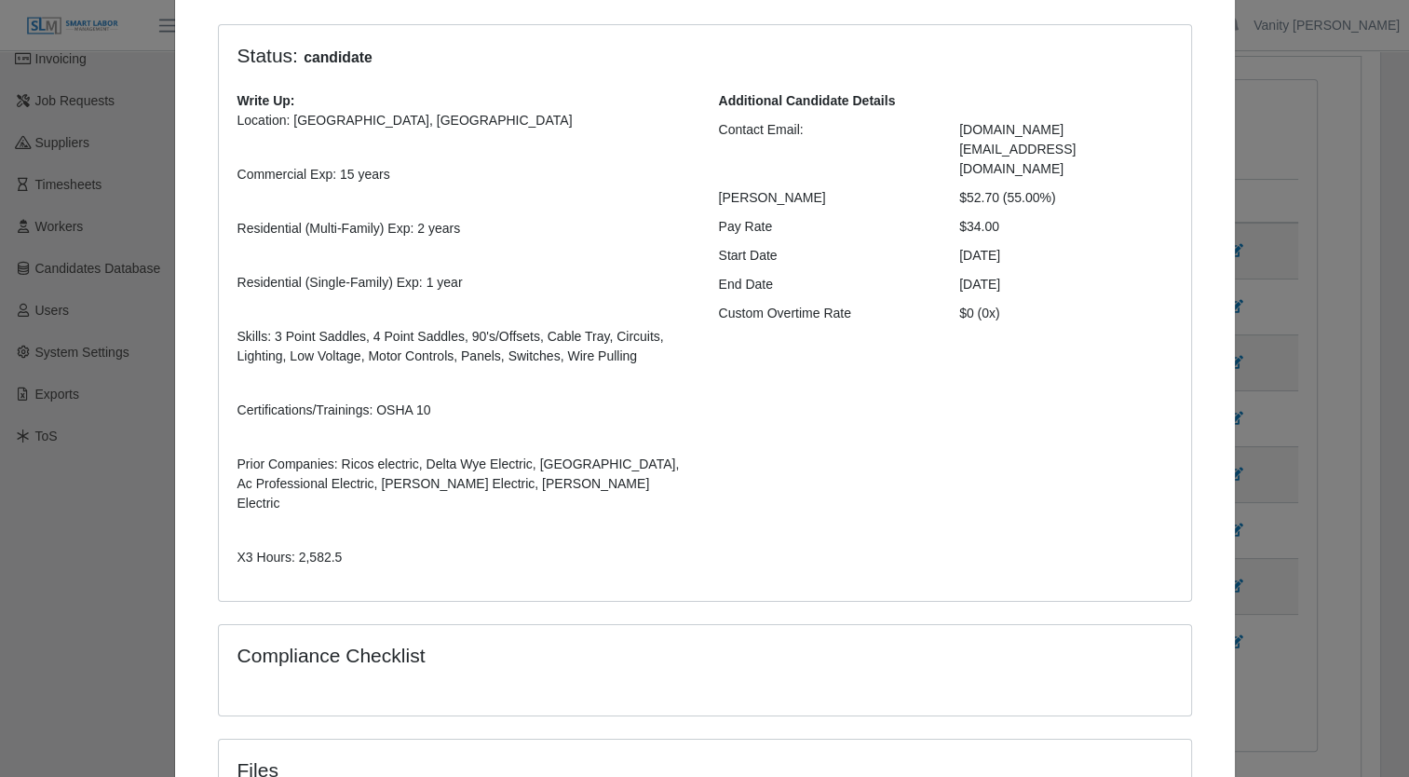
scroll to position [0, 0]
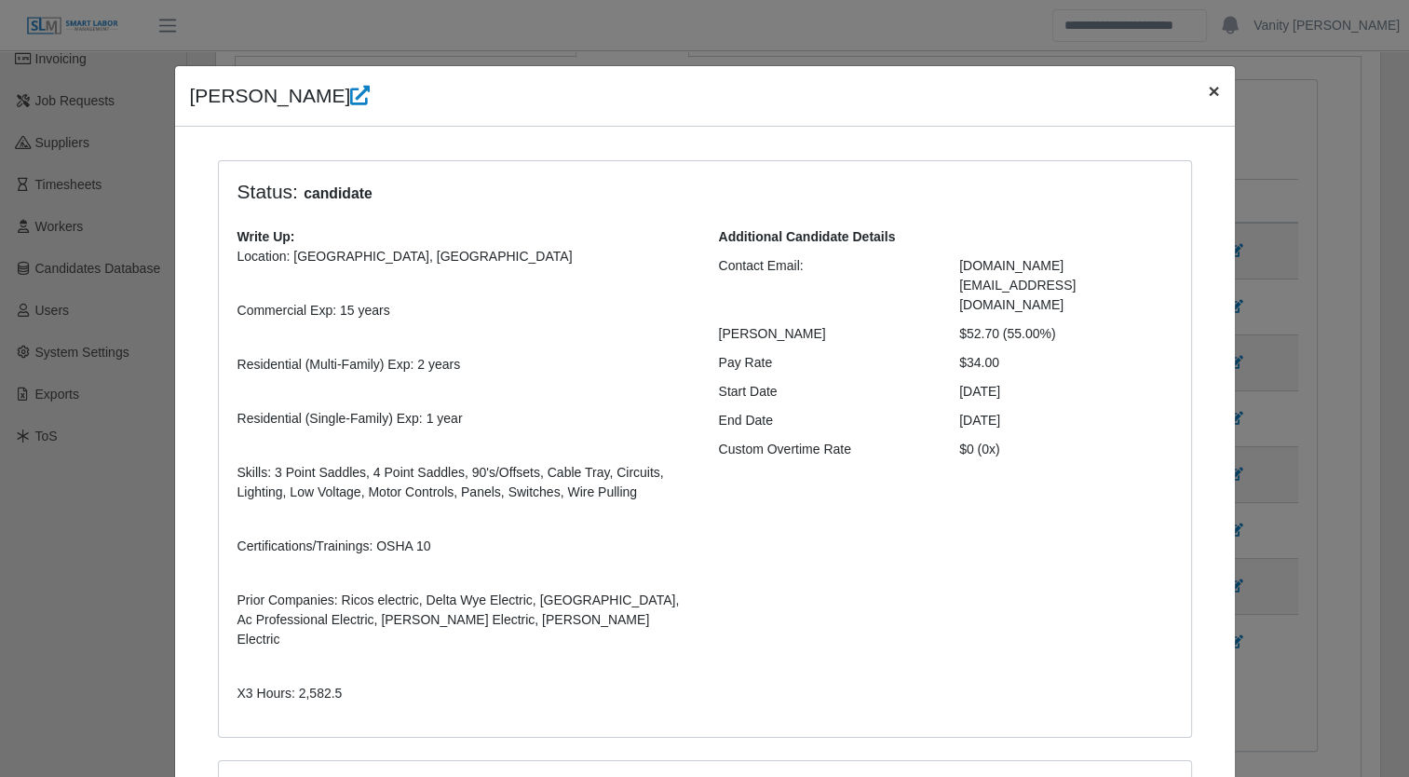
click at [1208, 92] on span "×" at bounding box center [1213, 90] width 11 height 21
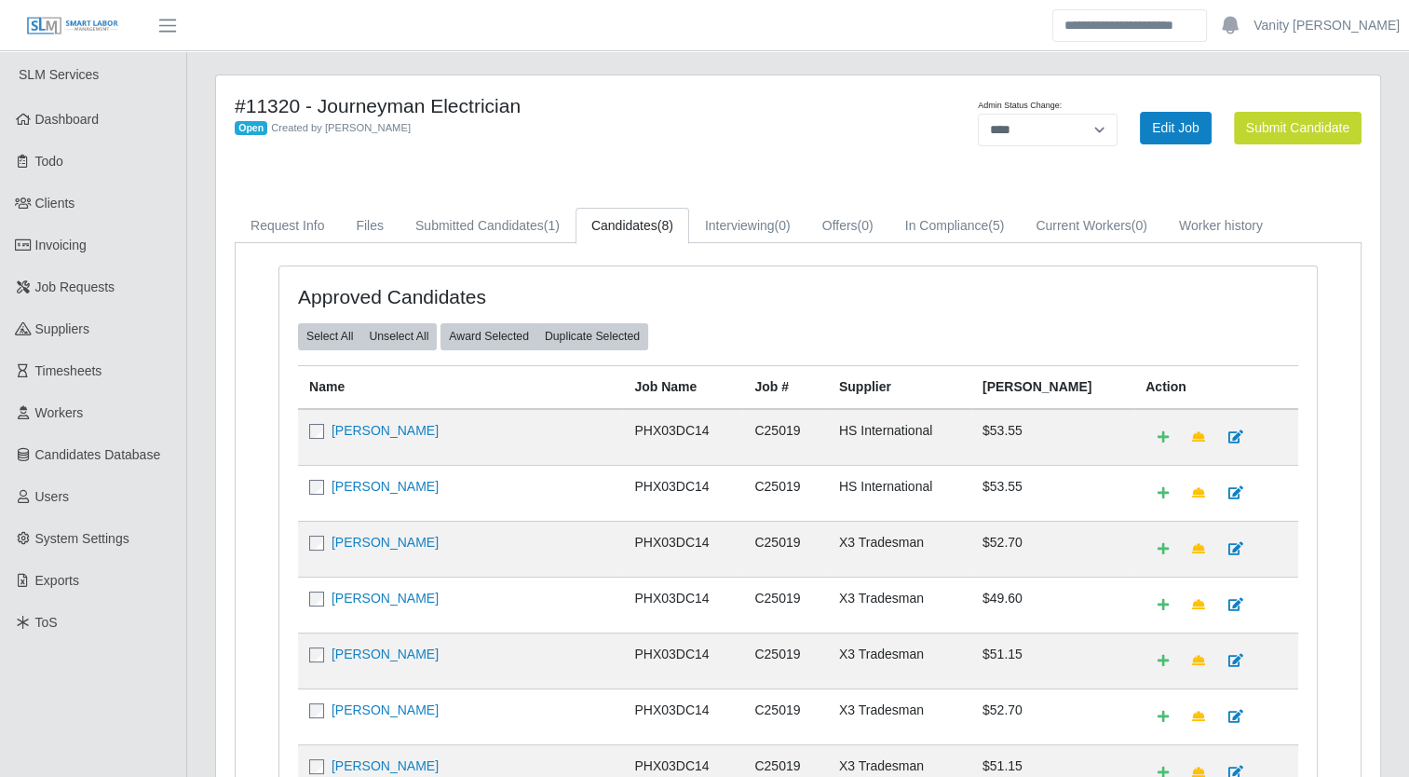
click at [688, 70] on main "#11320 - Journeyman Electrician Open Created by Jerrin Jaramillo Admin Status C…" at bounding box center [798, 534] width 1222 height 967
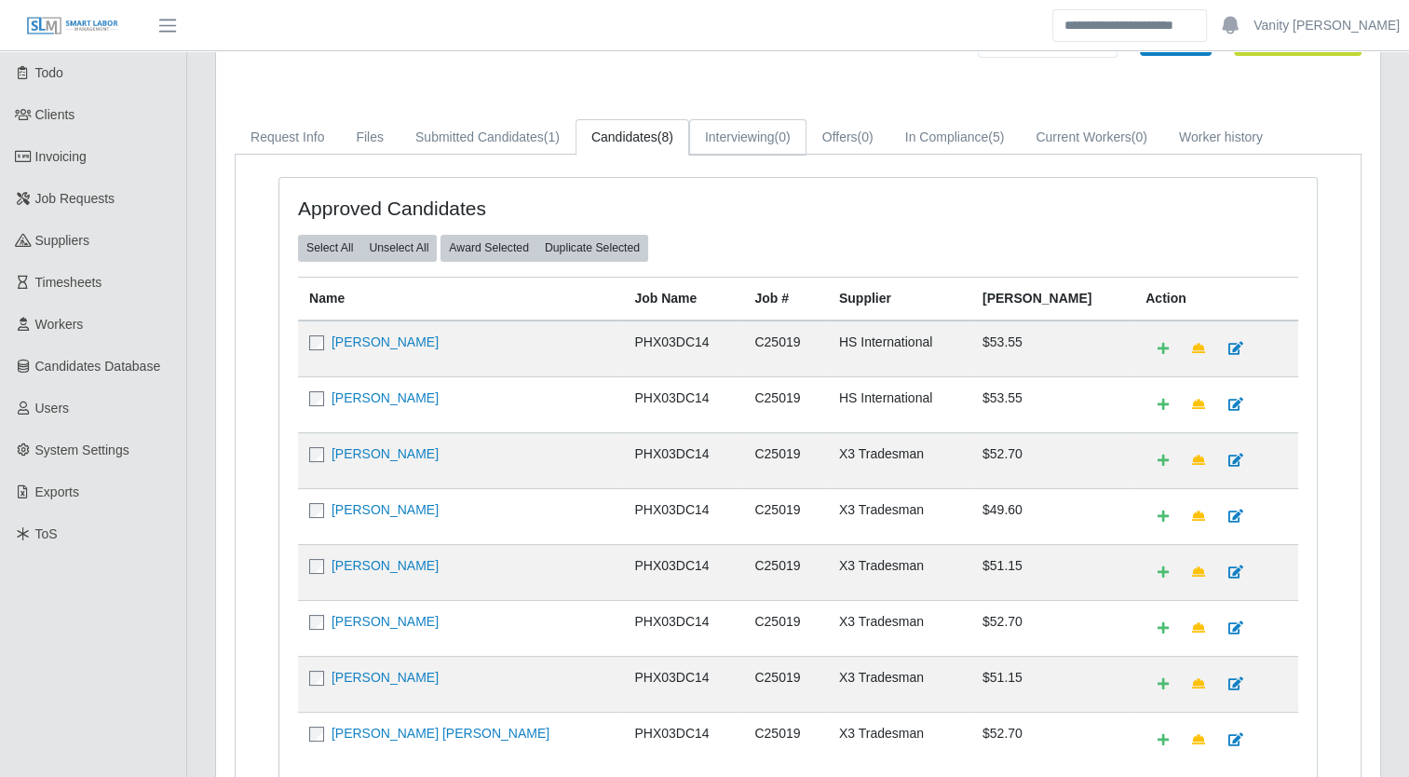
scroll to position [93, 0]
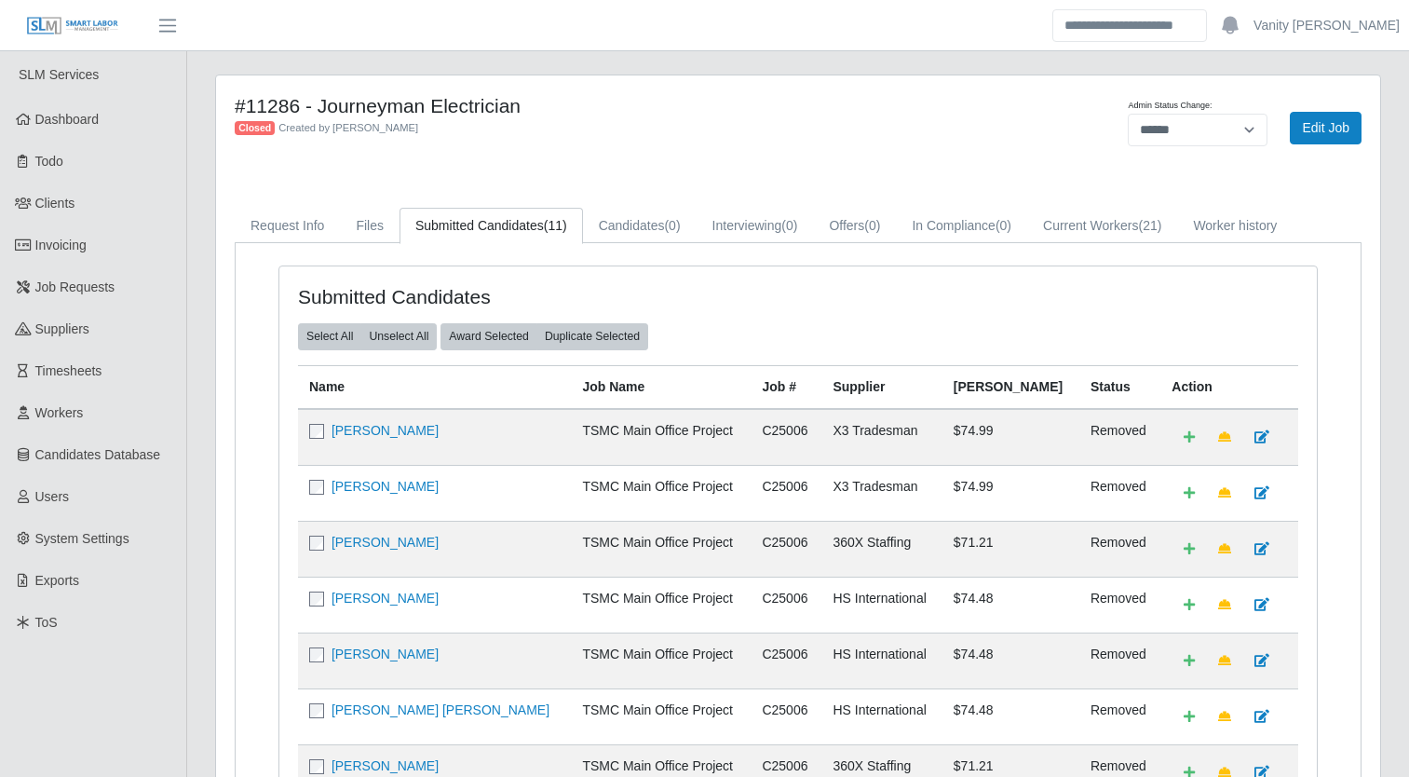
select select "******"
click at [115, 279] on link "Job Requests" at bounding box center [93, 287] width 186 height 42
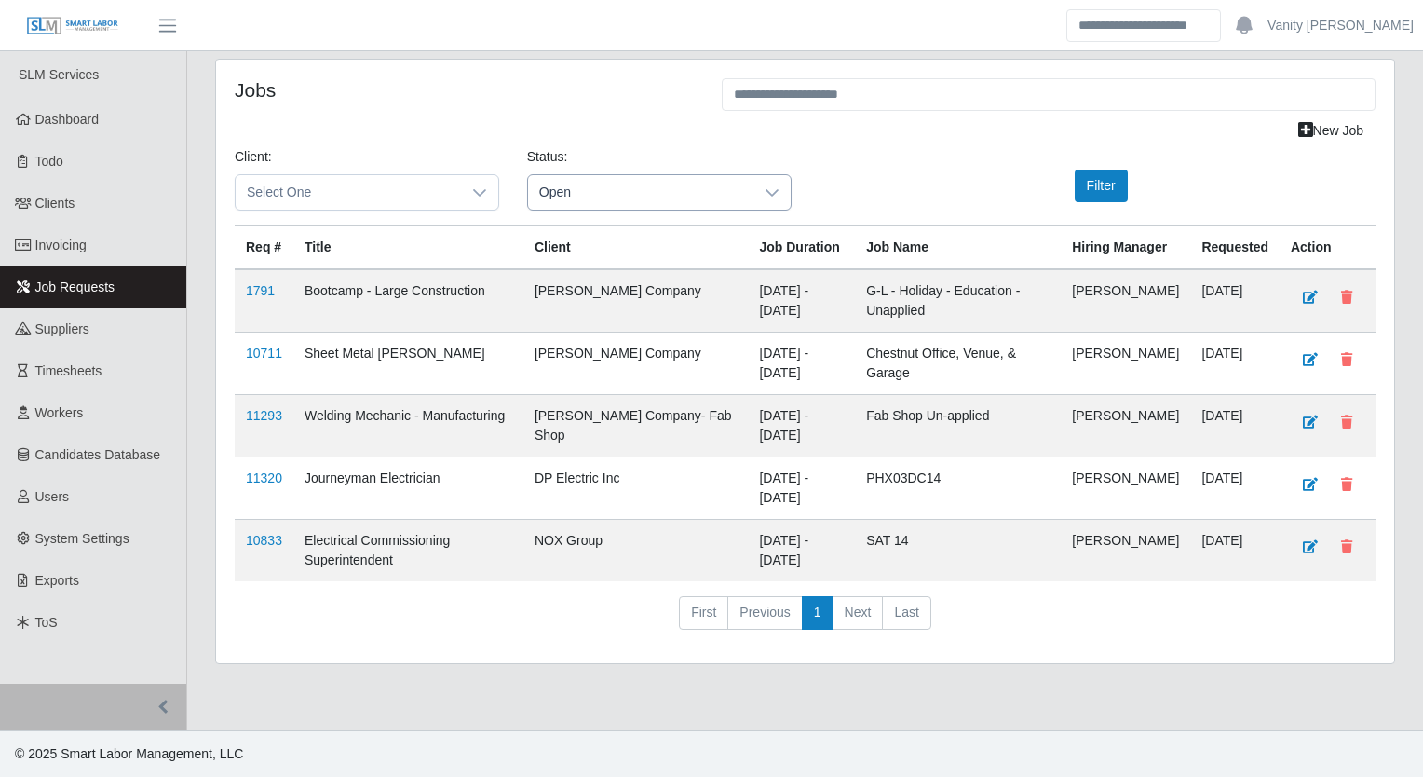
click at [769, 192] on icon at bounding box center [772, 192] width 13 height 7
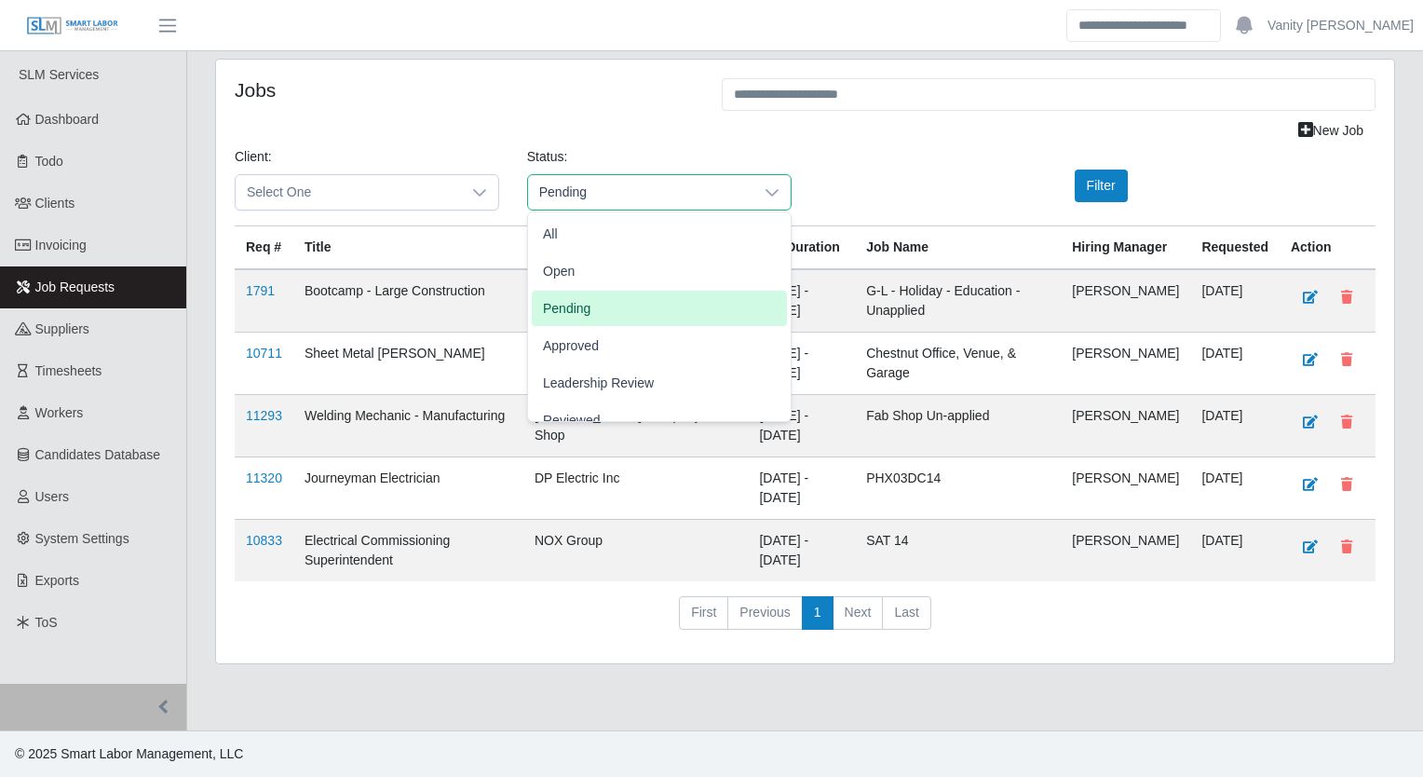
click at [629, 314] on li "Pending" at bounding box center [659, 308] width 255 height 35
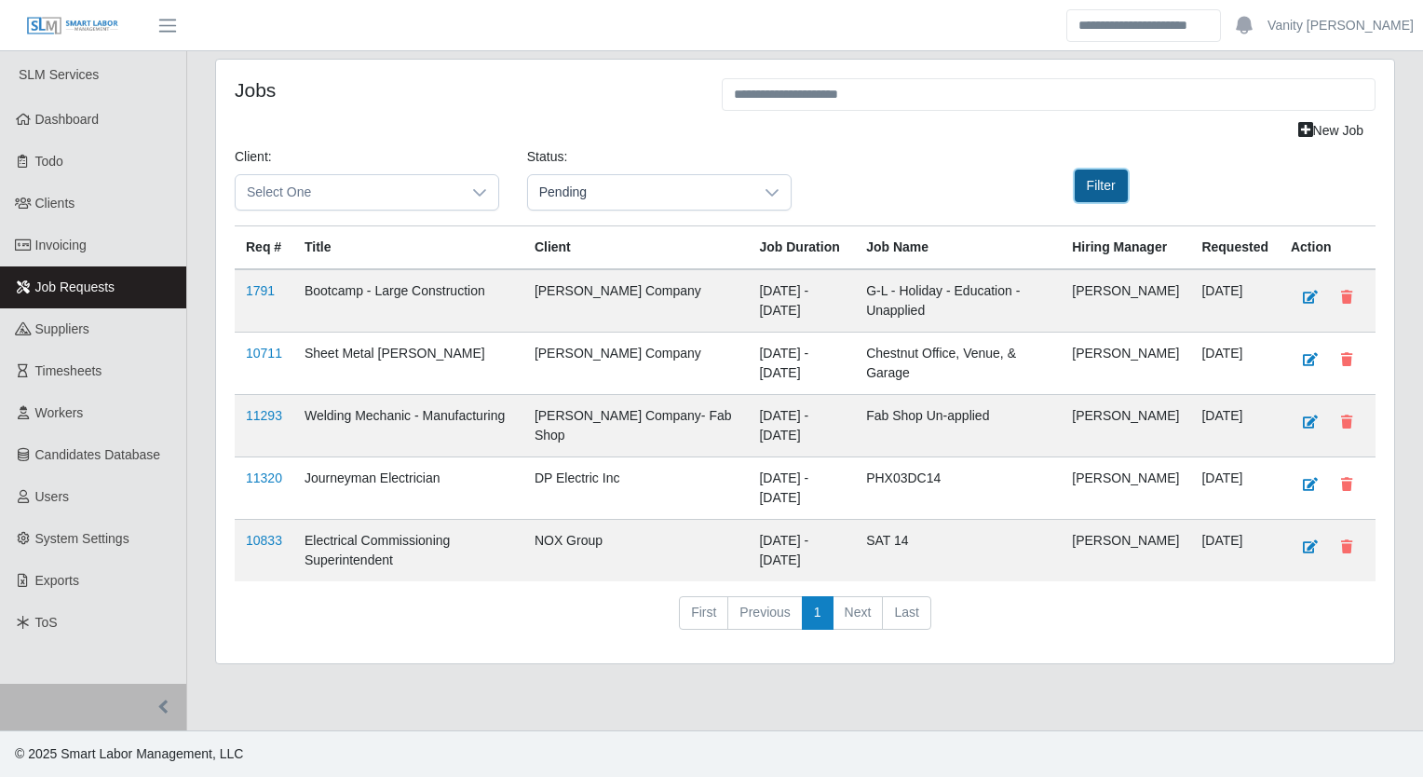
click at [1108, 186] on button "Filter" at bounding box center [1101, 186] width 53 height 33
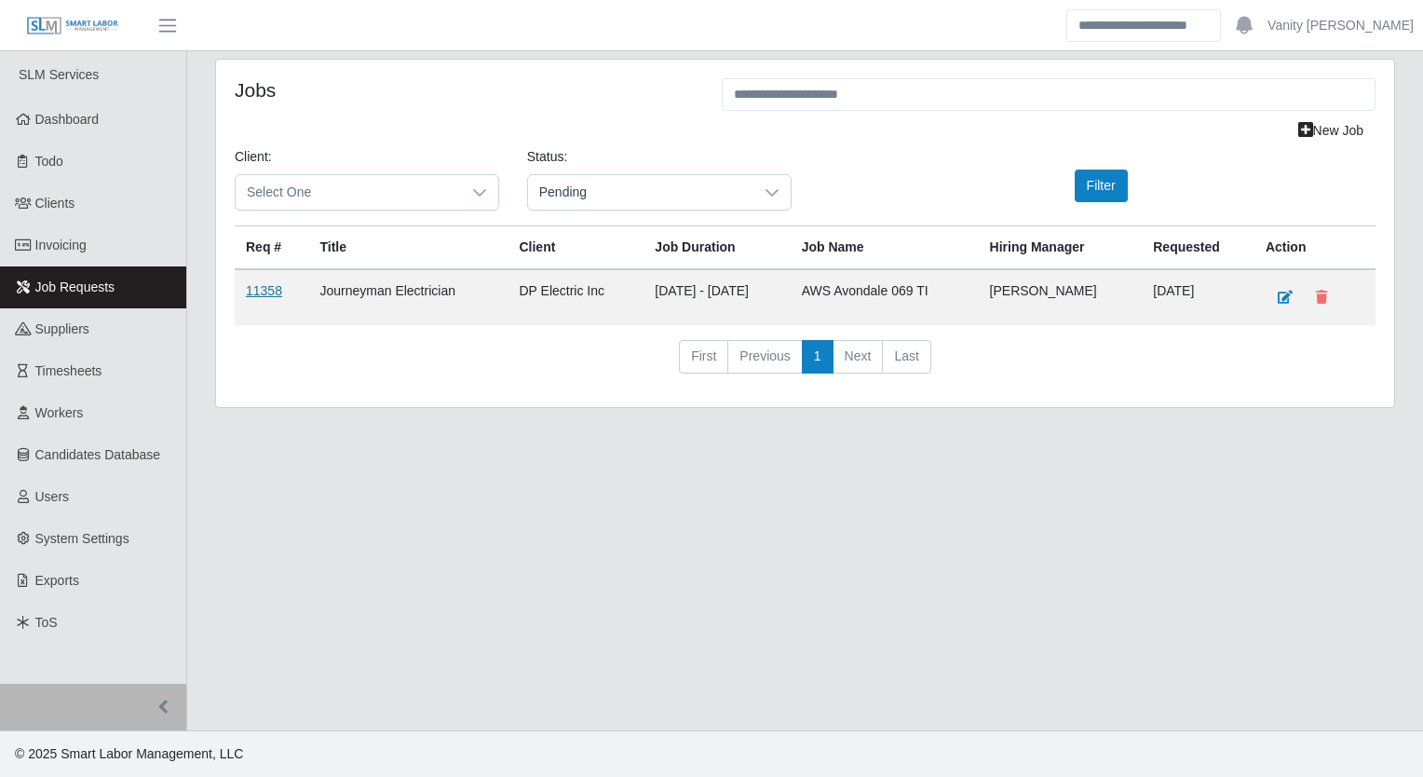
click at [268, 286] on link "11358" at bounding box center [264, 290] width 36 height 15
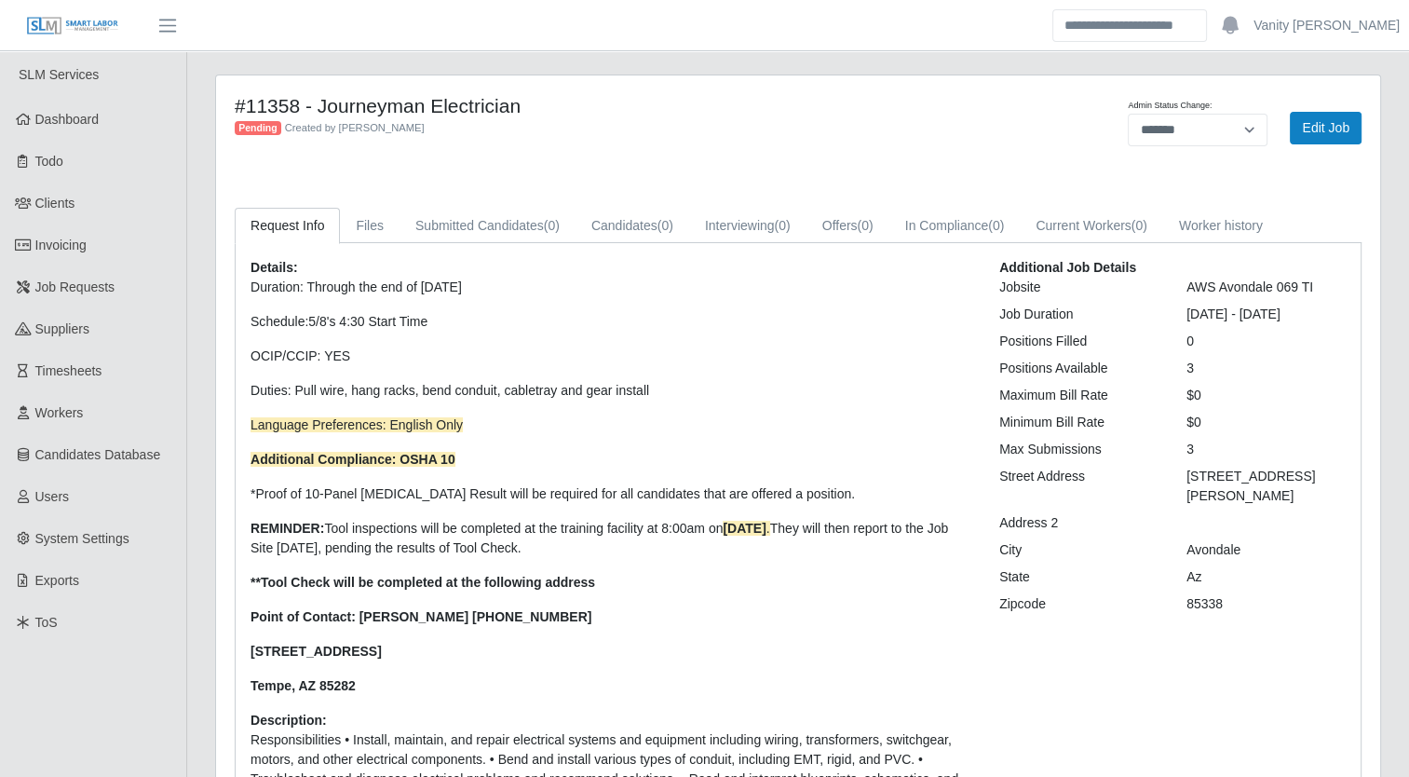
click at [827, 333] on p "Duration: Through the end of [DATE] Schedule: 5/8's 4:30 Start Time OCIP/CCIP: …" at bounding box center [611, 487] width 721 height 418
